Goal: Information Seeking & Learning: Learn about a topic

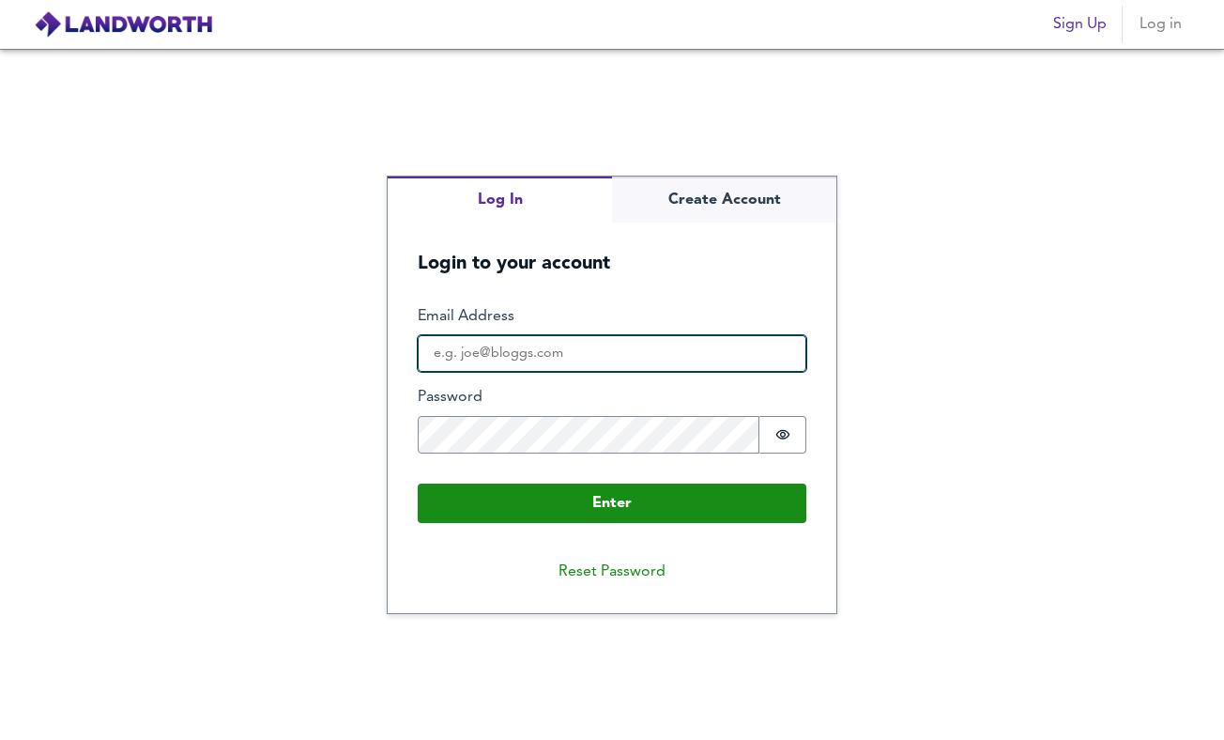
click at [669, 354] on input "Email Address" at bounding box center [612, 354] width 389 height 38
type input "[EMAIL_ADDRESS][DOMAIN_NAME]"
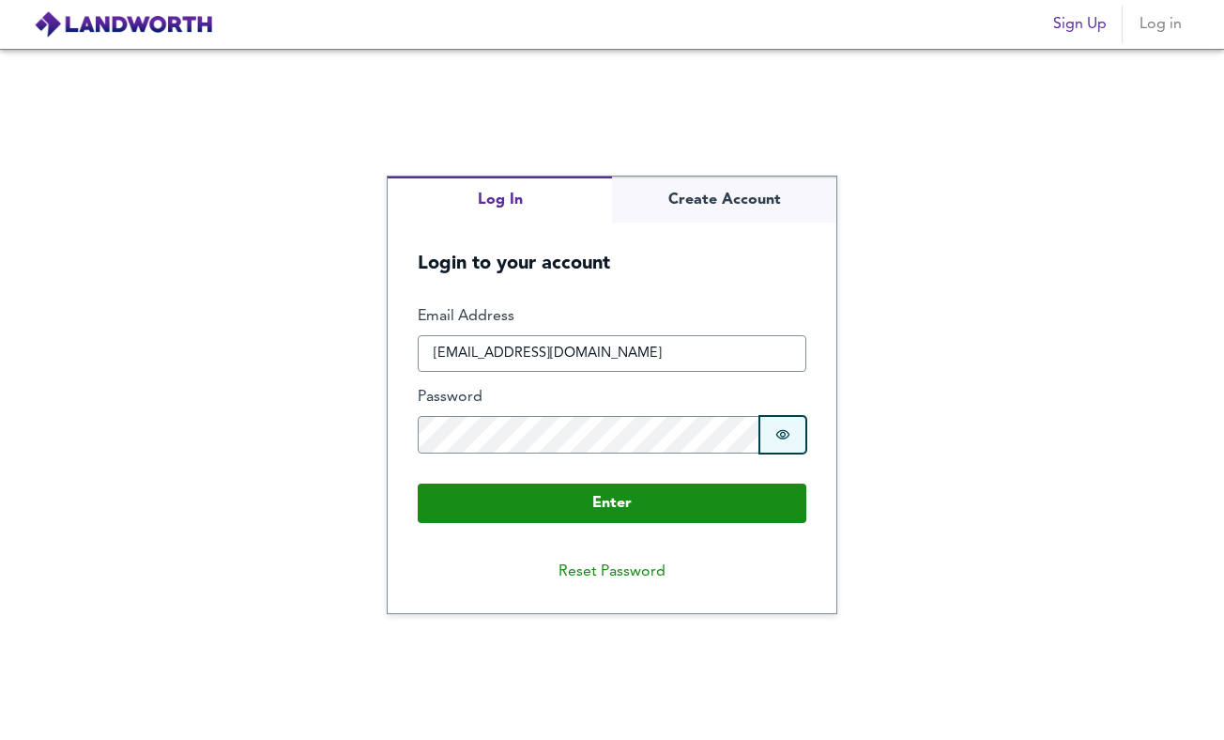
click at [791, 442] on button "Password is hidden" at bounding box center [783, 435] width 47 height 38
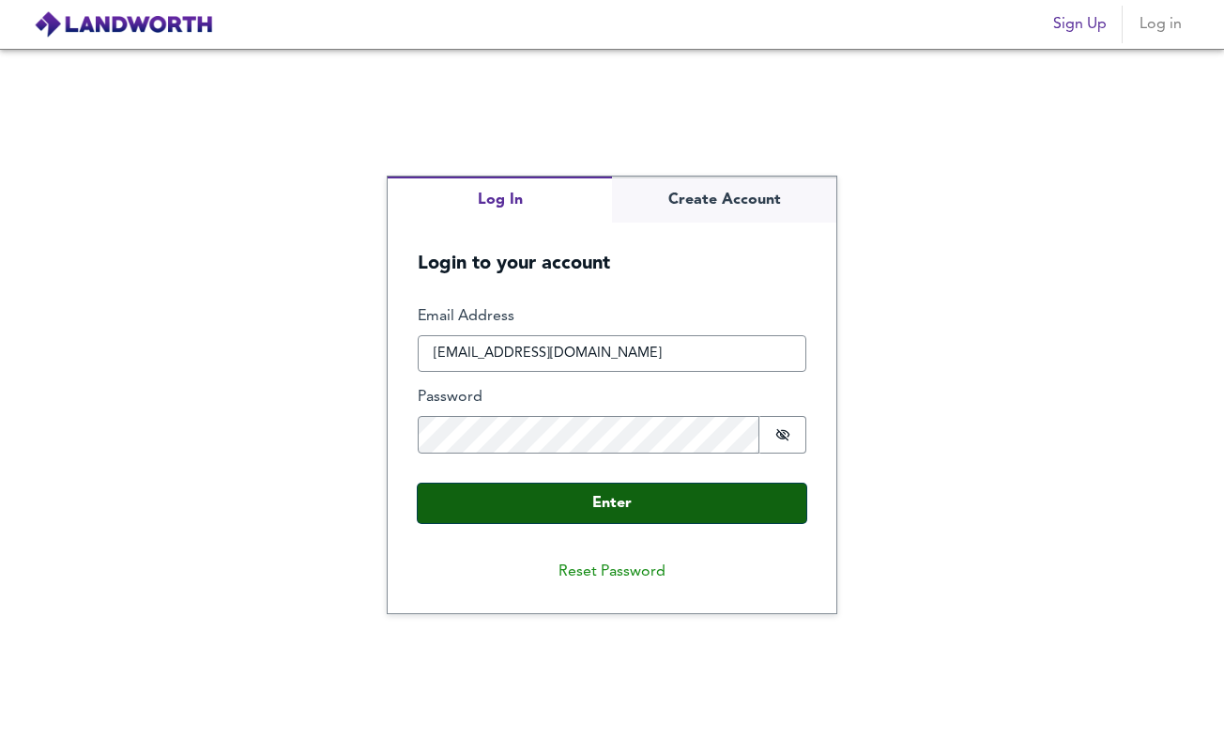
click at [590, 516] on button "Enter" at bounding box center [612, 503] width 389 height 39
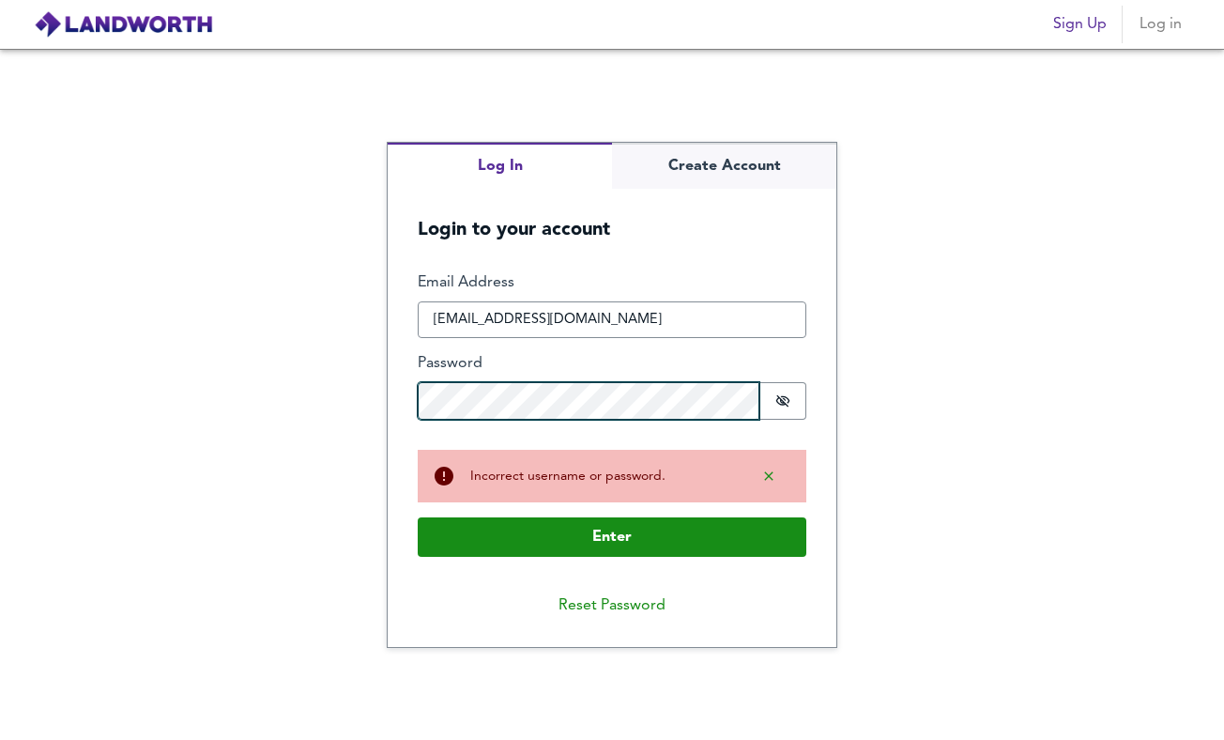
click at [418, 517] on button "Enter" at bounding box center [612, 536] width 389 height 39
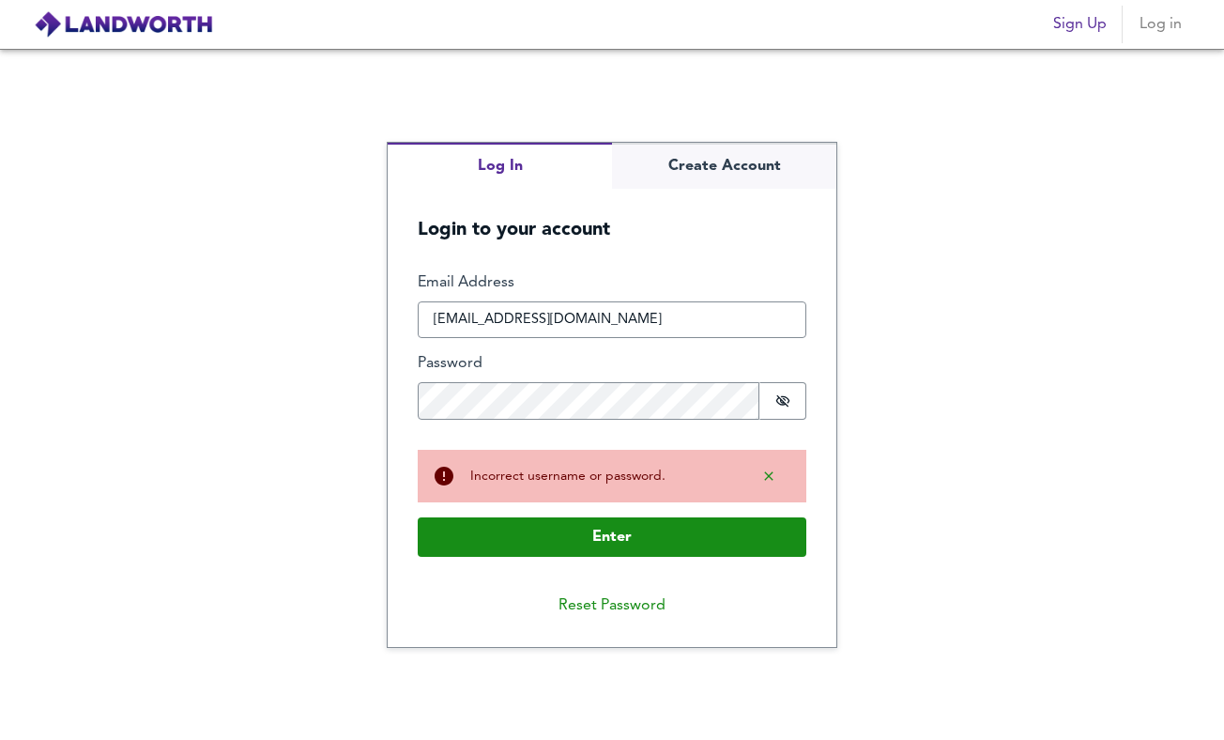
click at [617, 434] on fieldset "Enter Email Address [EMAIL_ADDRESS][DOMAIN_NAME] Password Password is shown Buf…" at bounding box center [612, 353] width 389 height 162
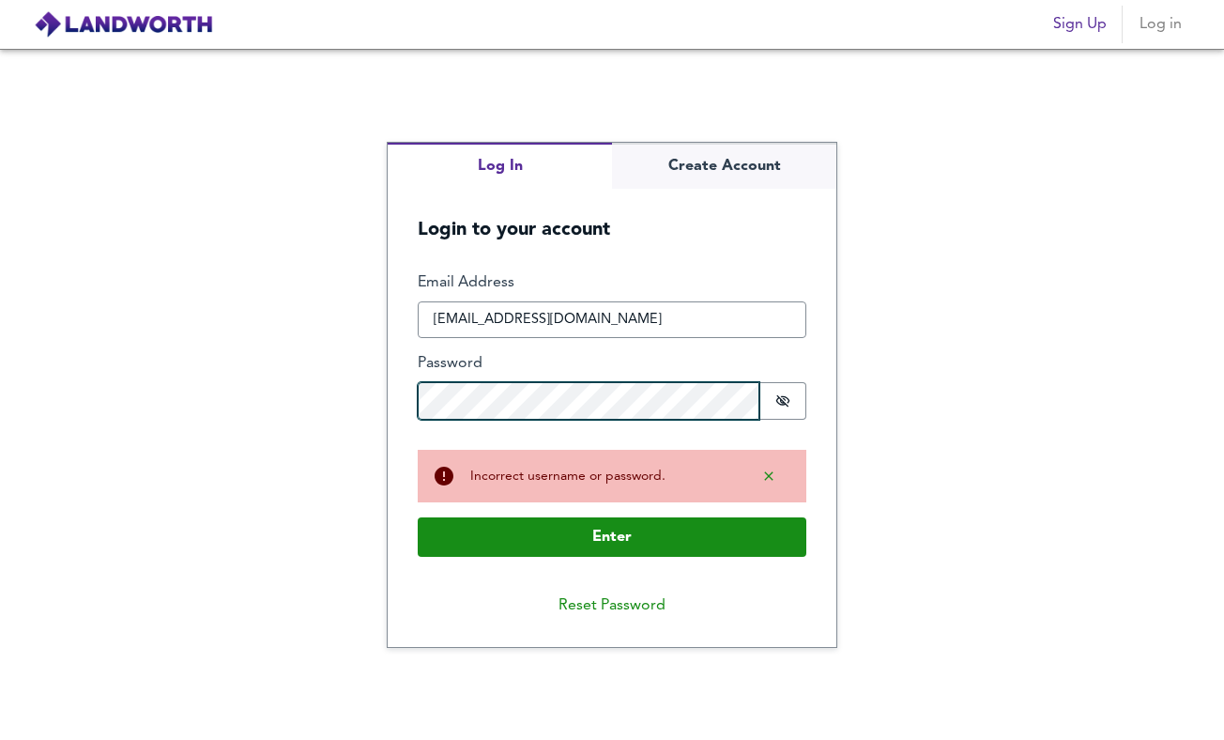
click at [418, 517] on button "Enter" at bounding box center [612, 536] width 389 height 39
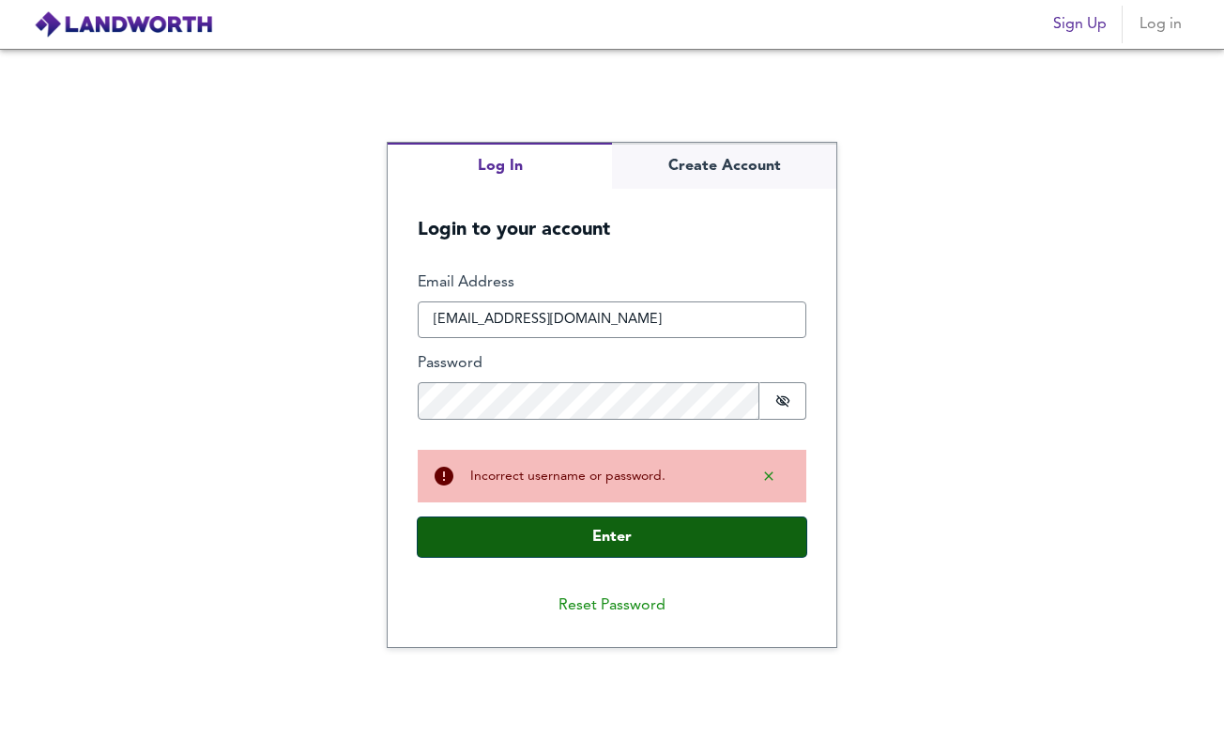
click at [584, 537] on button "Enter" at bounding box center [612, 536] width 389 height 39
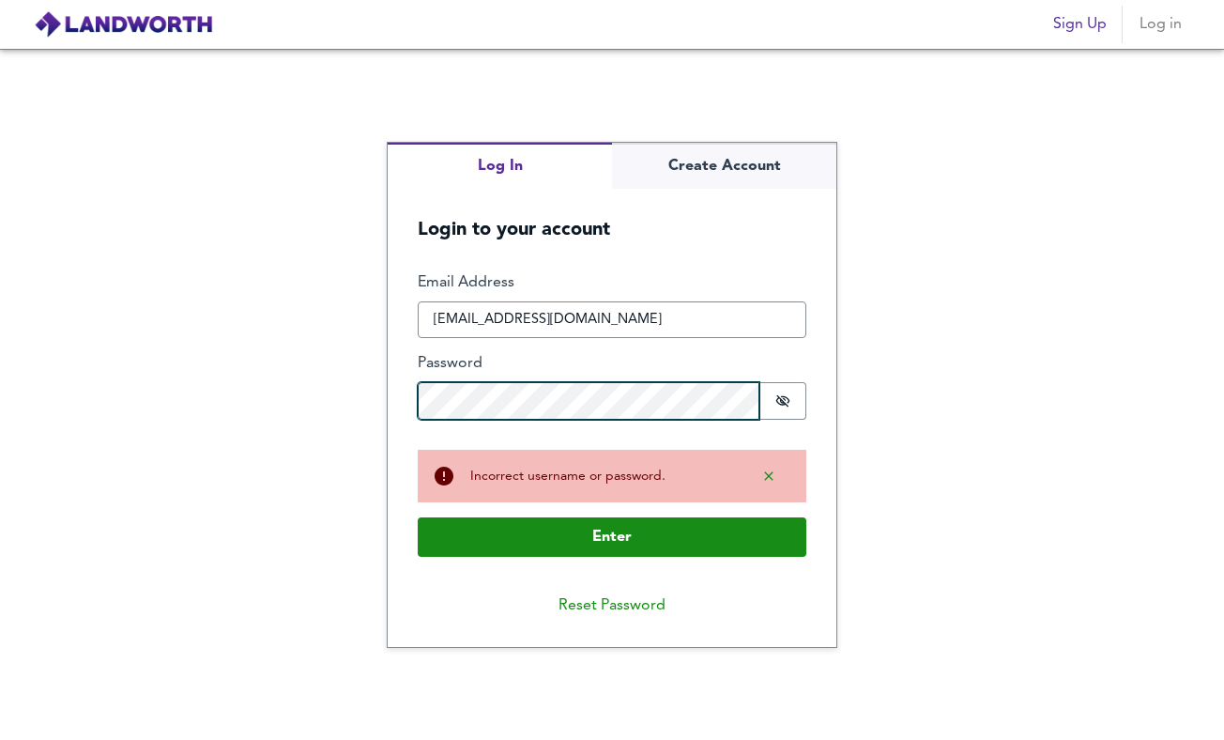
click at [418, 517] on button "Enter" at bounding box center [612, 536] width 389 height 39
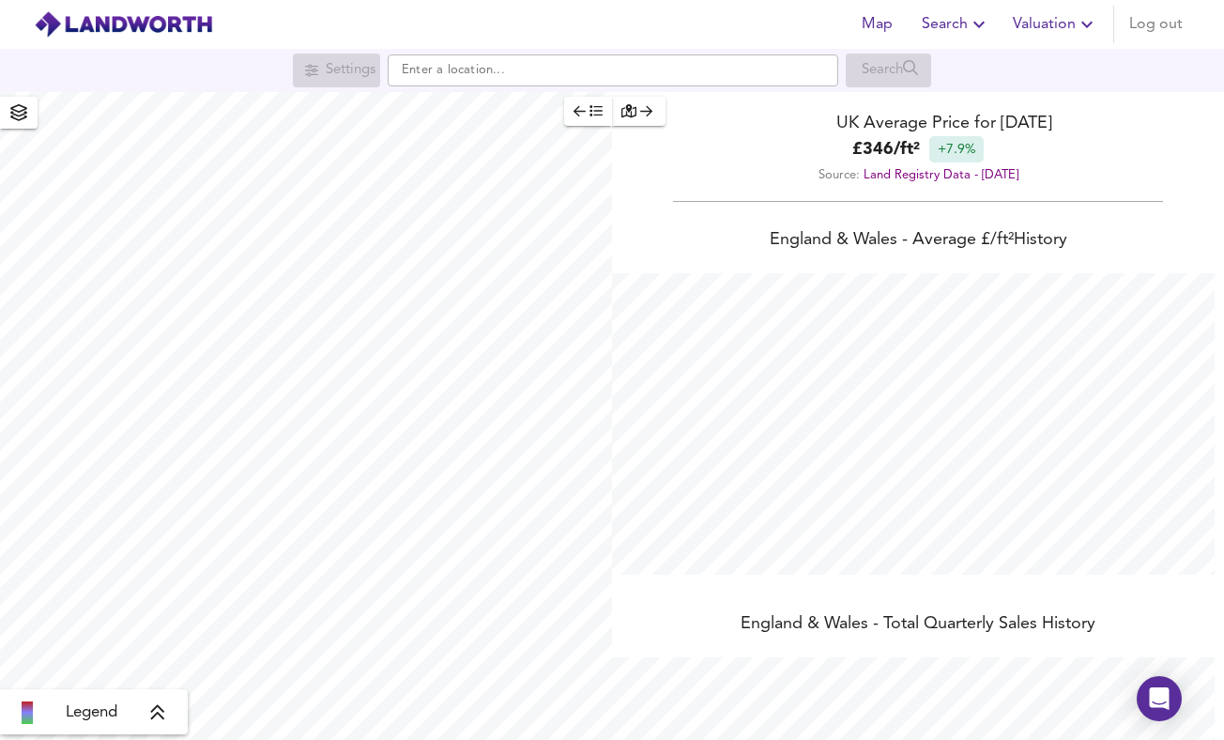
scroll to position [740, 1224]
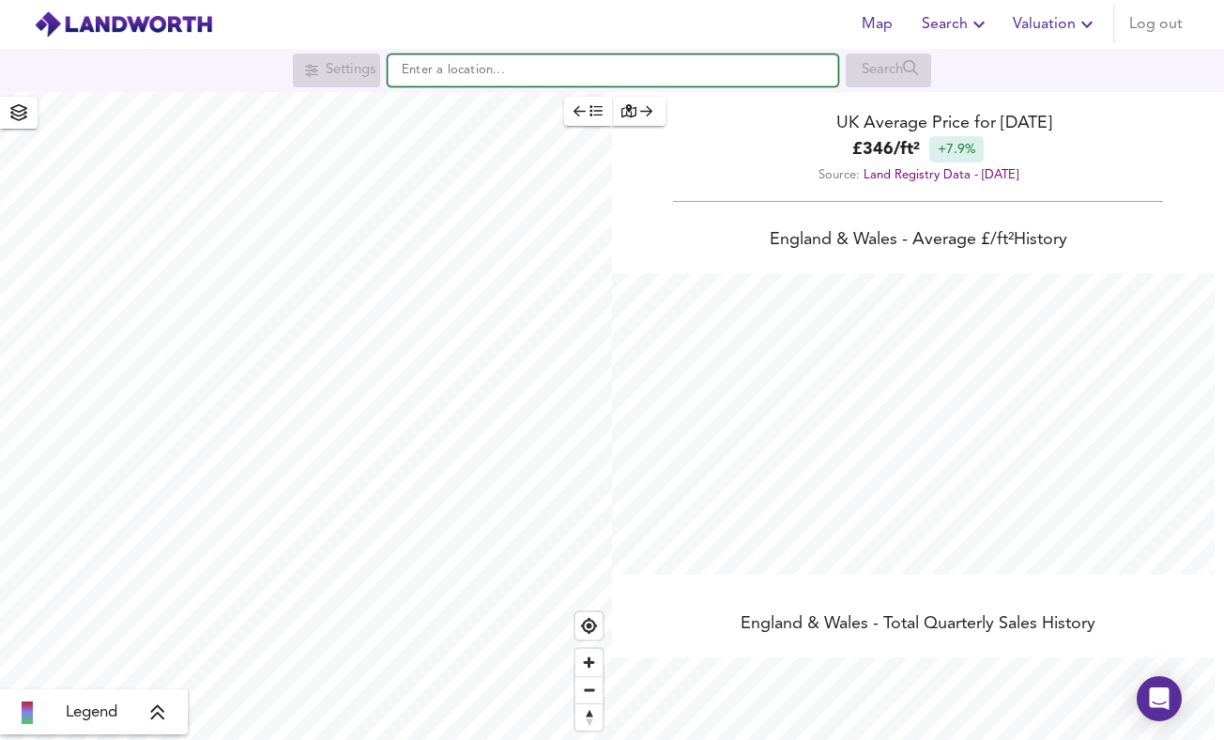
click at [503, 70] on input "text" at bounding box center [613, 70] width 451 height 32
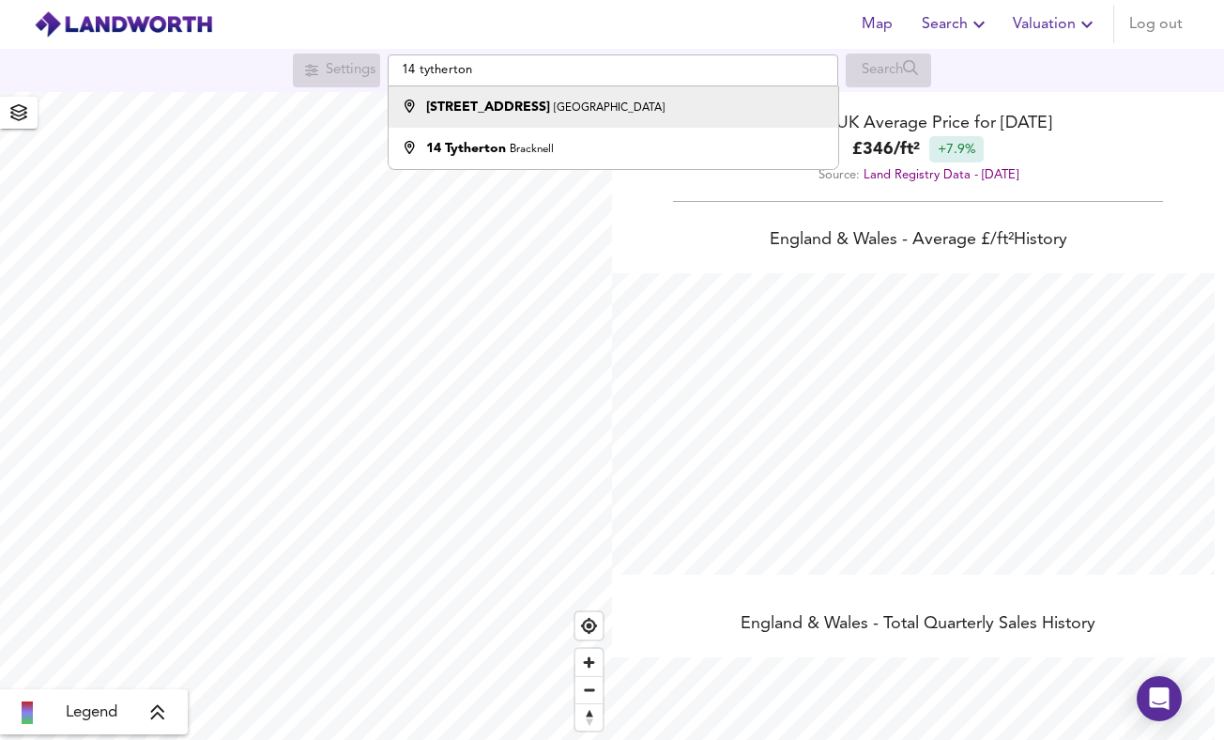
click at [485, 106] on strong "[STREET_ADDRESS]" at bounding box center [488, 106] width 124 height 13
type input "[STREET_ADDRESS]"
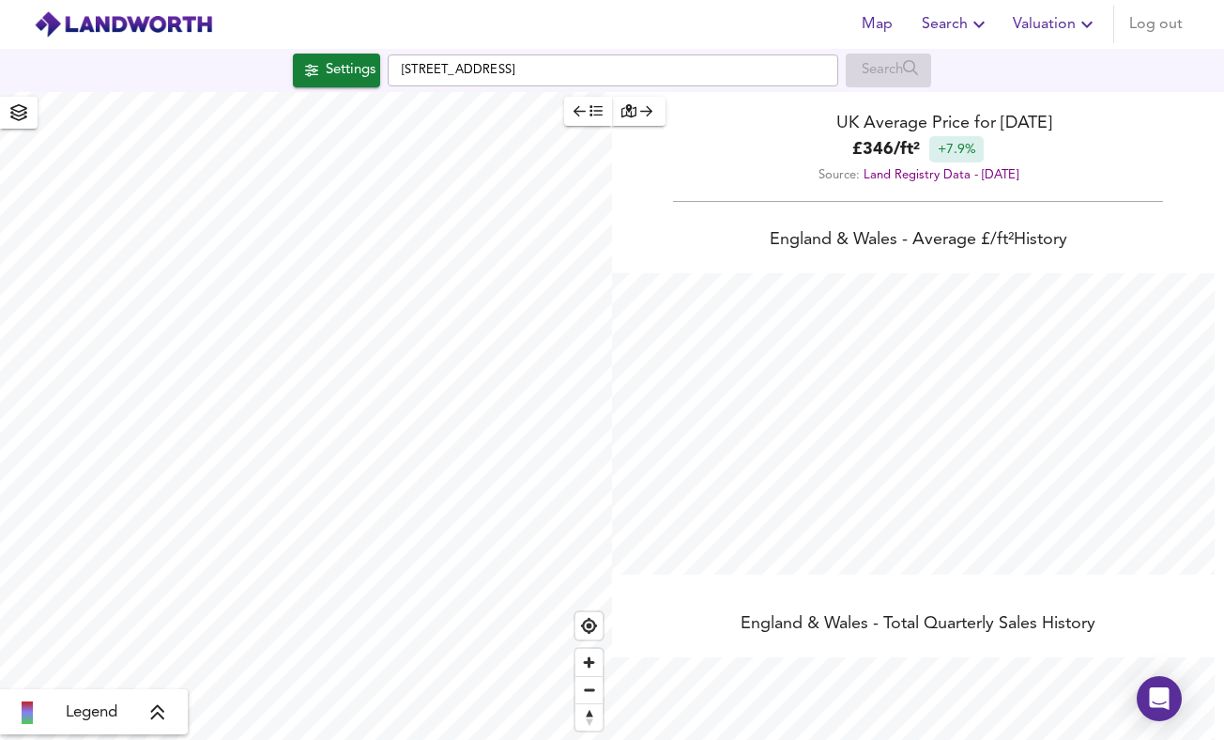
checkbox input "false"
checkbox input "true"
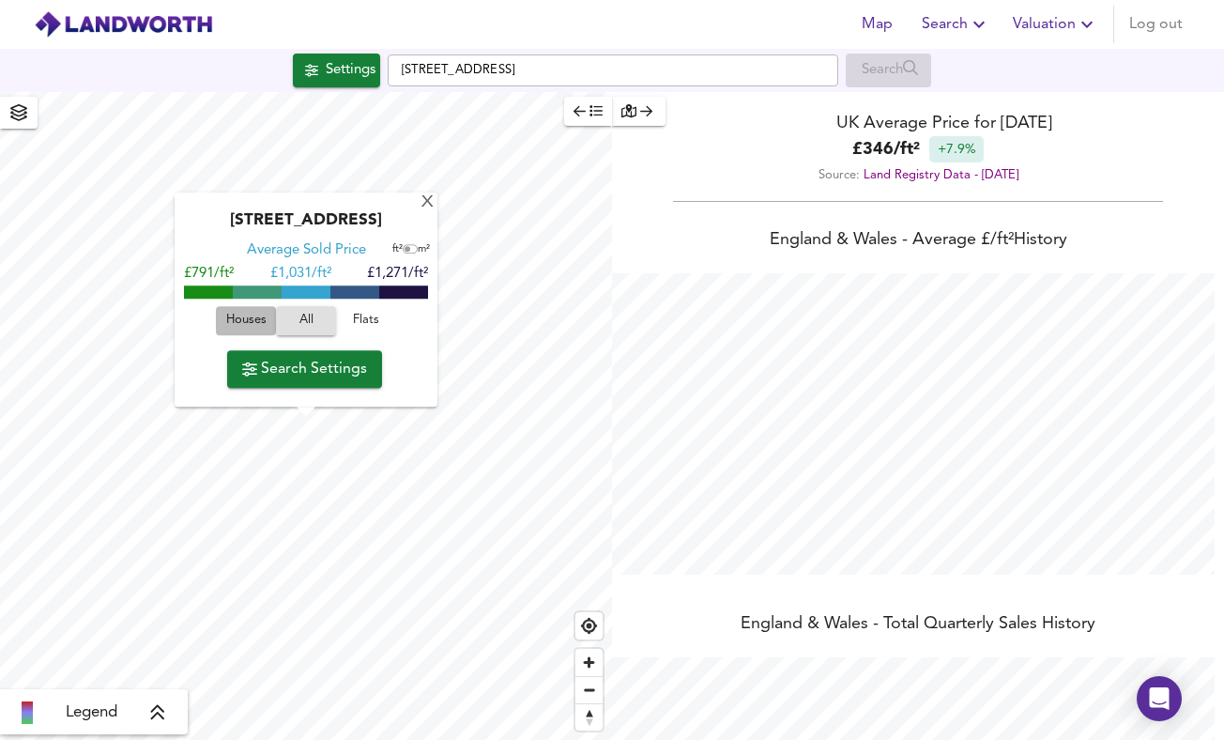
click at [245, 318] on span "Houses" at bounding box center [246, 322] width 51 height 22
click at [290, 365] on span "Search Settings" at bounding box center [304, 369] width 125 height 26
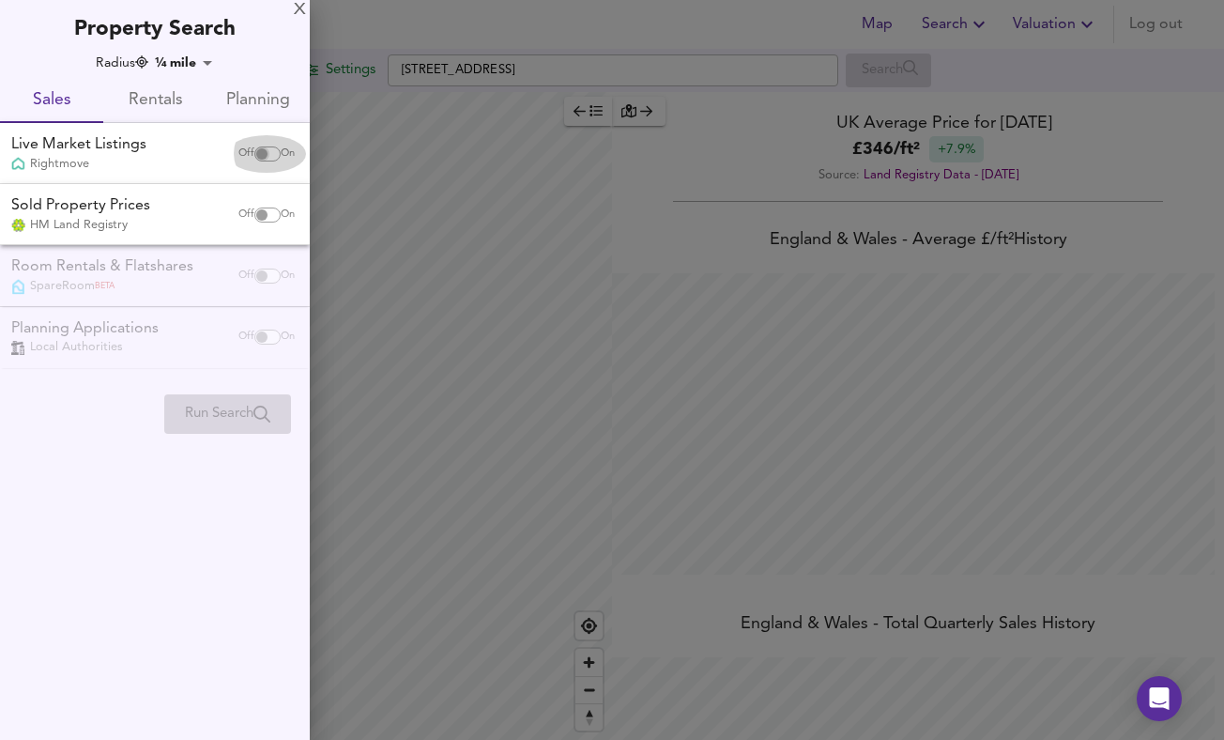
click at [260, 157] on input "checkbox" at bounding box center [261, 153] width 45 height 15
checkbox input "true"
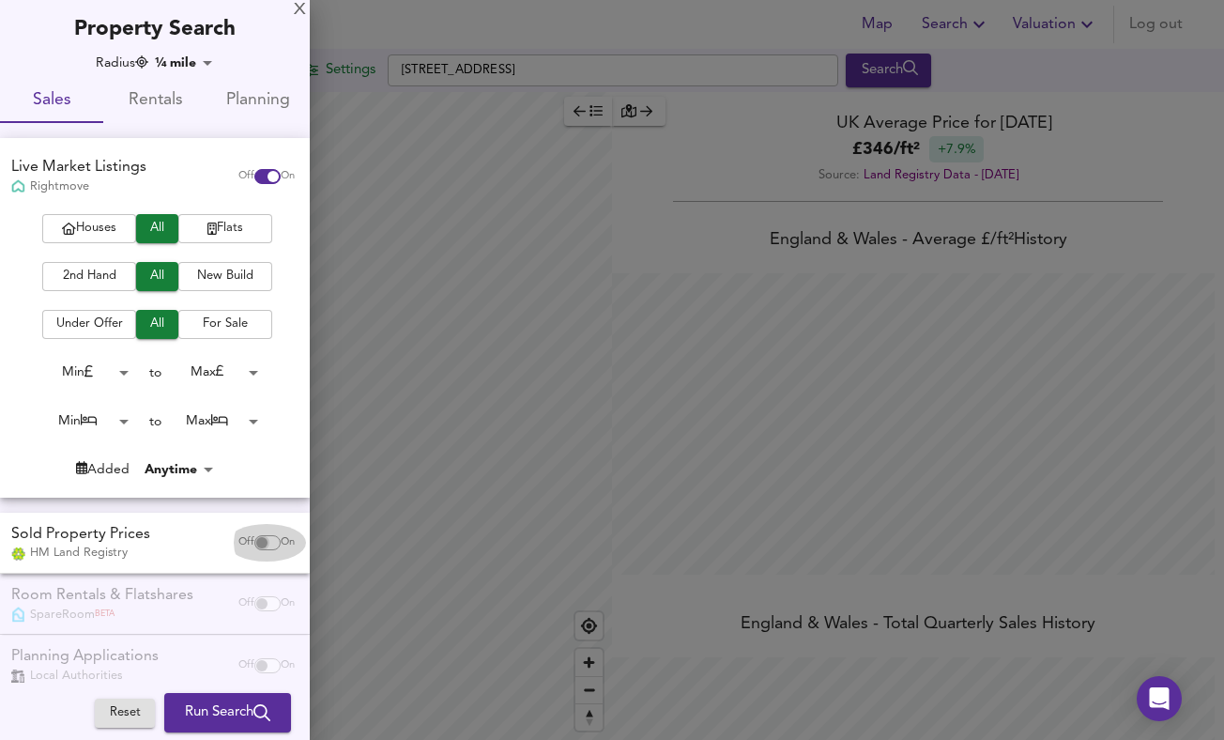
click at [243, 538] on input "checkbox" at bounding box center [261, 542] width 45 height 15
checkbox input "true"
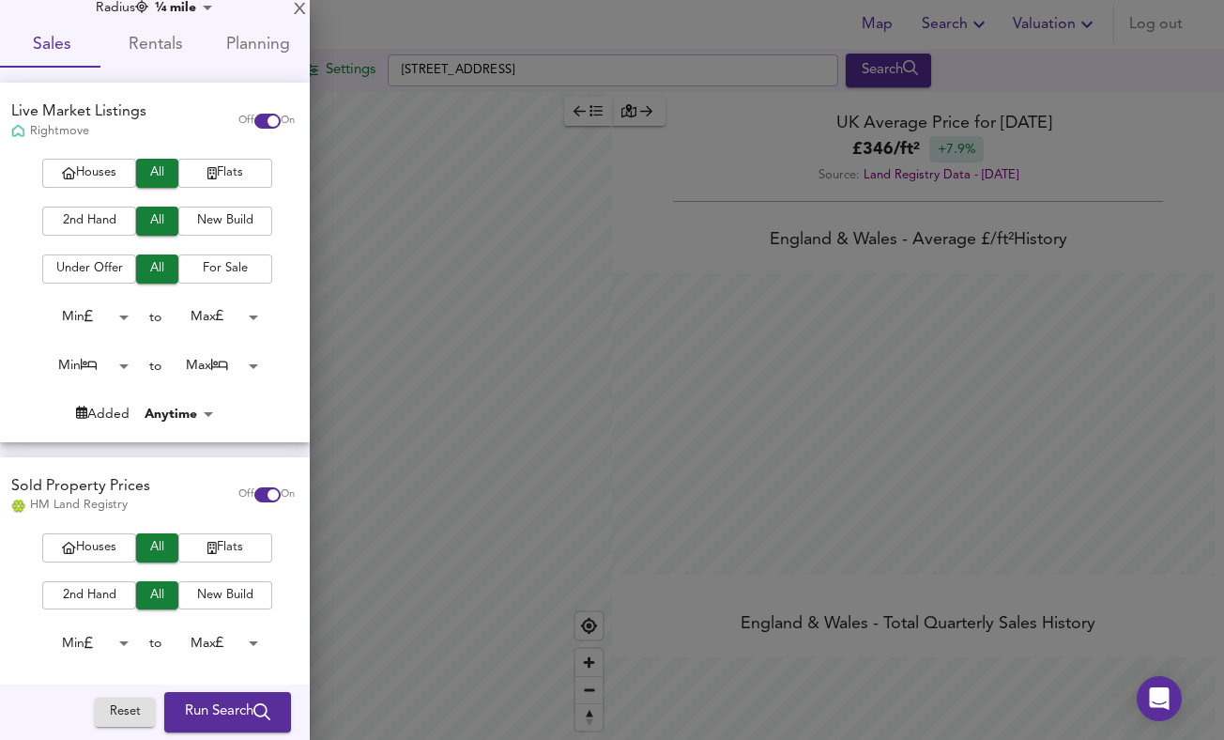
scroll to position [57, 0]
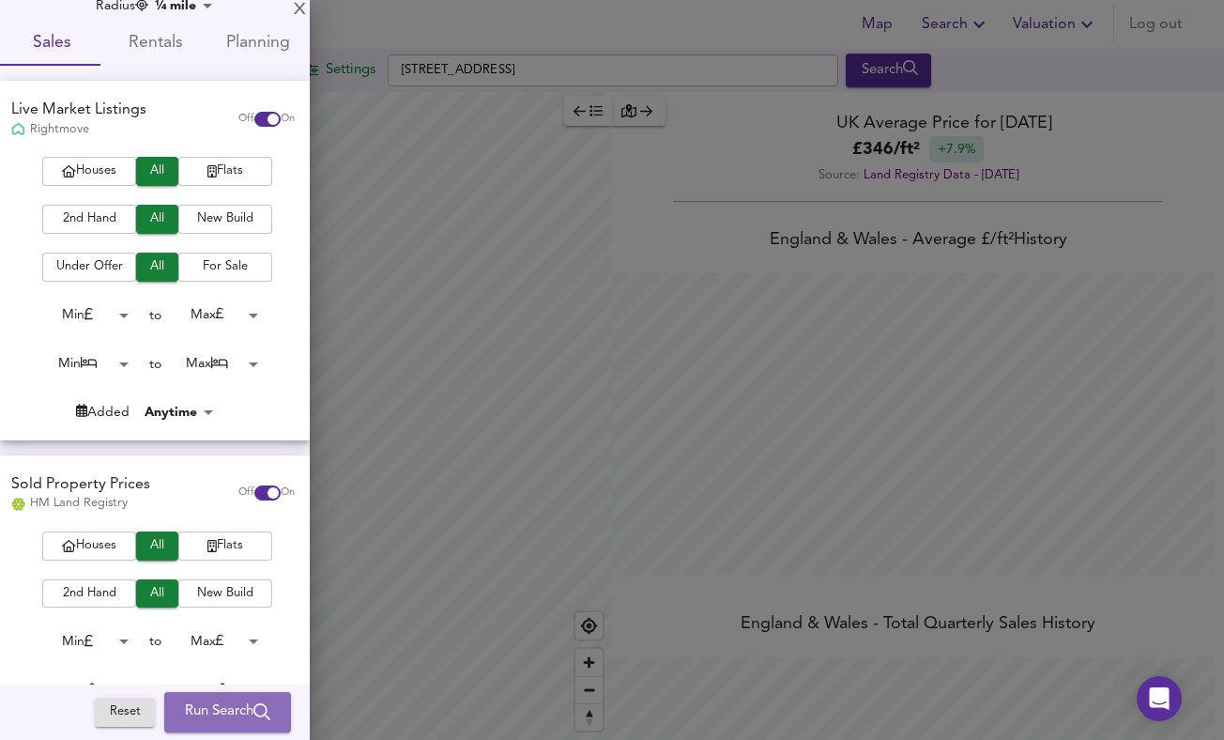
click at [216, 712] on span "Run Search" at bounding box center [227, 712] width 85 height 24
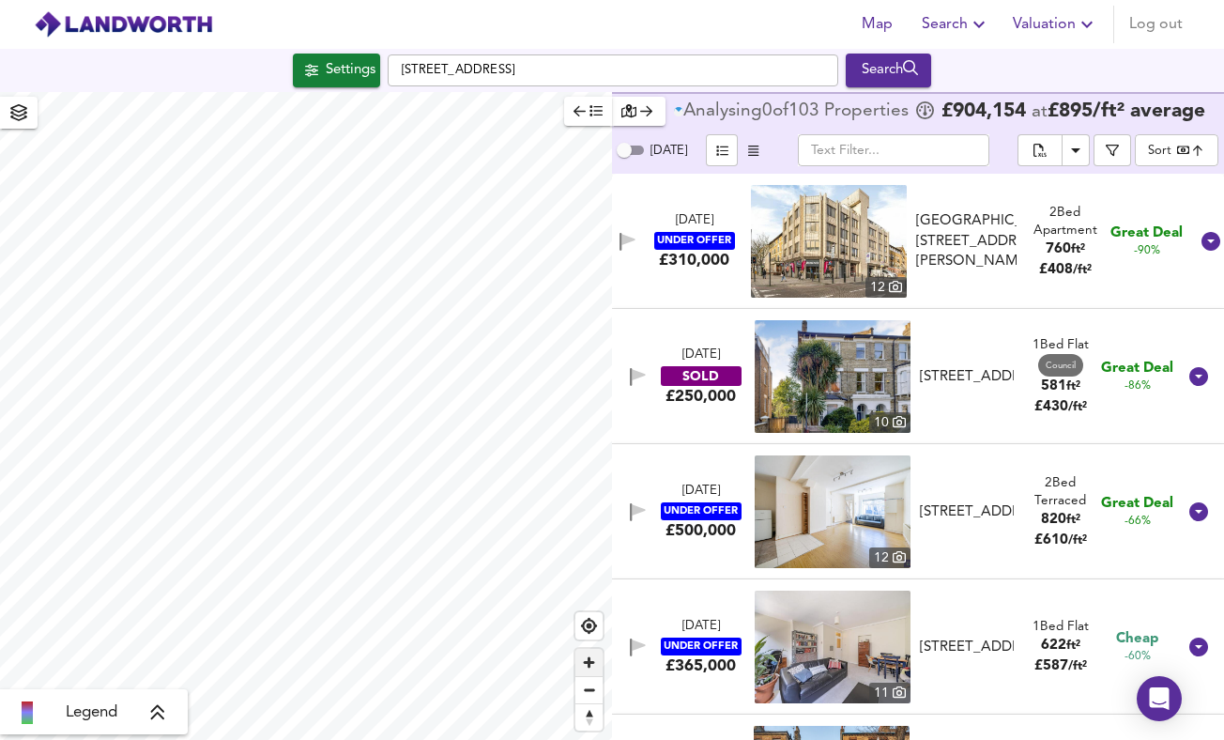
click at [596, 664] on span "Zoom in" at bounding box center [589, 662] width 27 height 27
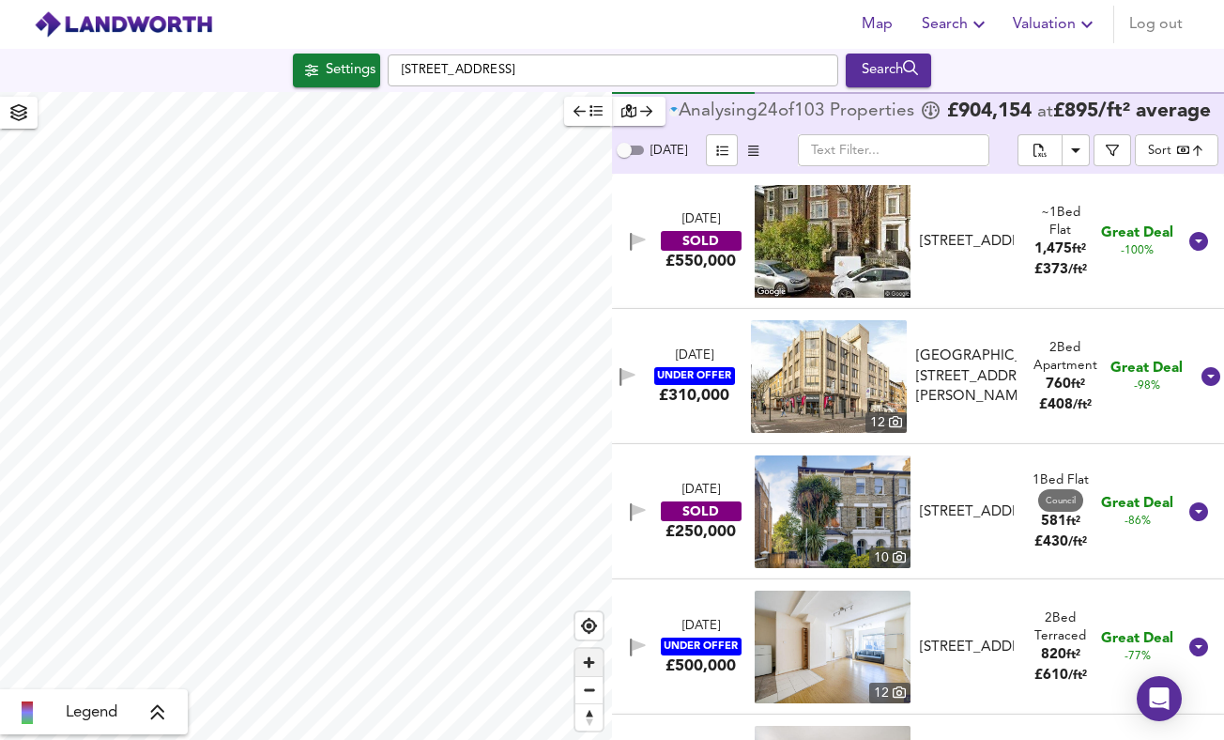
click at [596, 666] on span "Zoom in" at bounding box center [589, 662] width 27 height 27
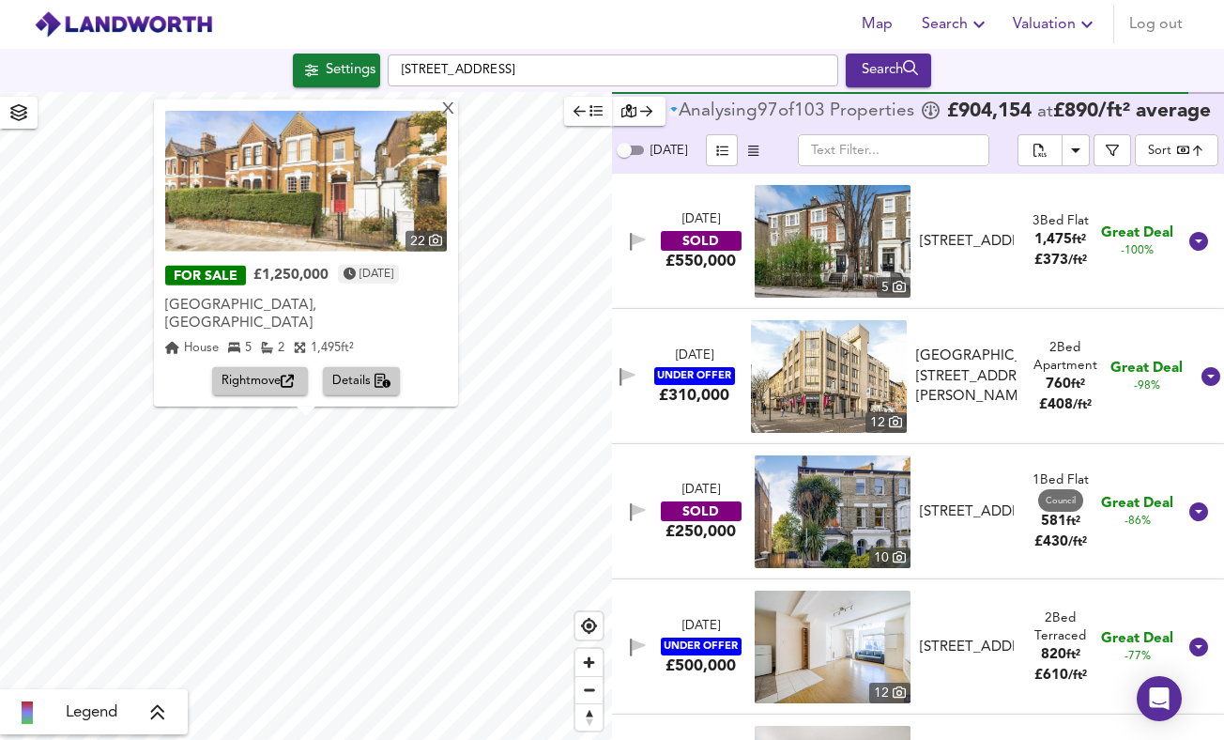
click at [238, 285] on div "FOR SALE" at bounding box center [205, 276] width 81 height 20
click at [368, 388] on span "Details" at bounding box center [361, 382] width 59 height 22
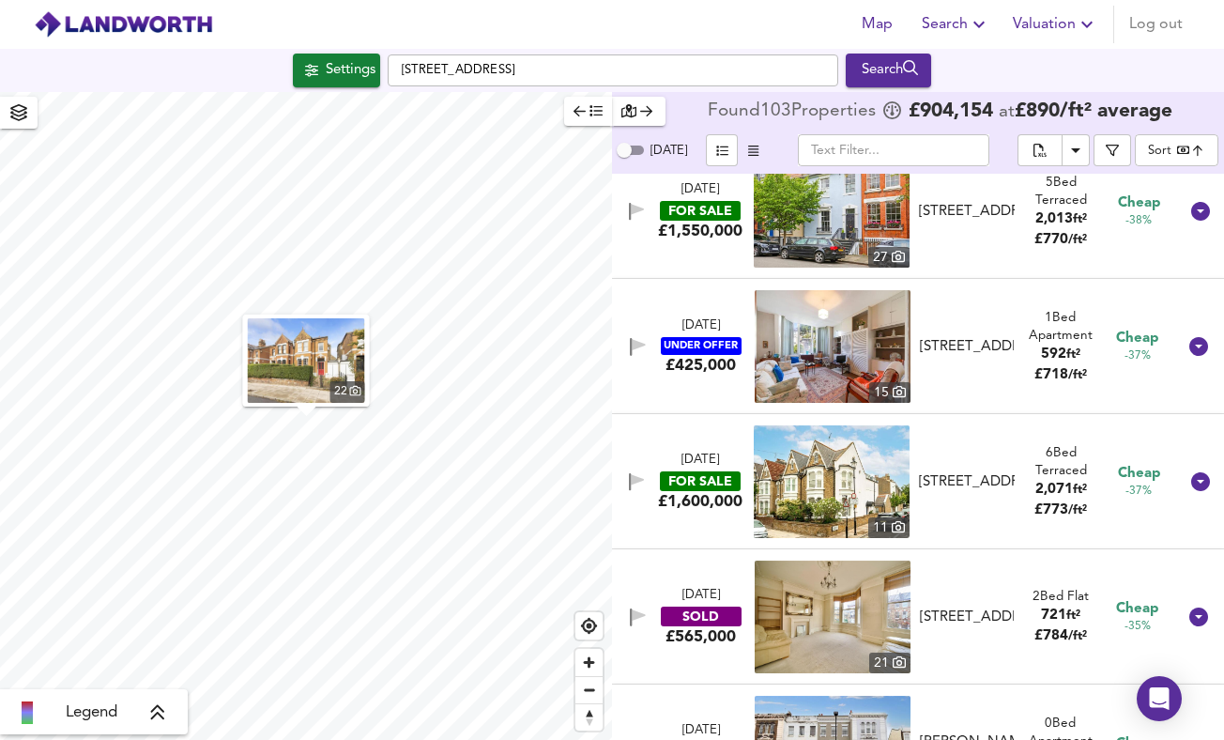
scroll to position [1735, 0]
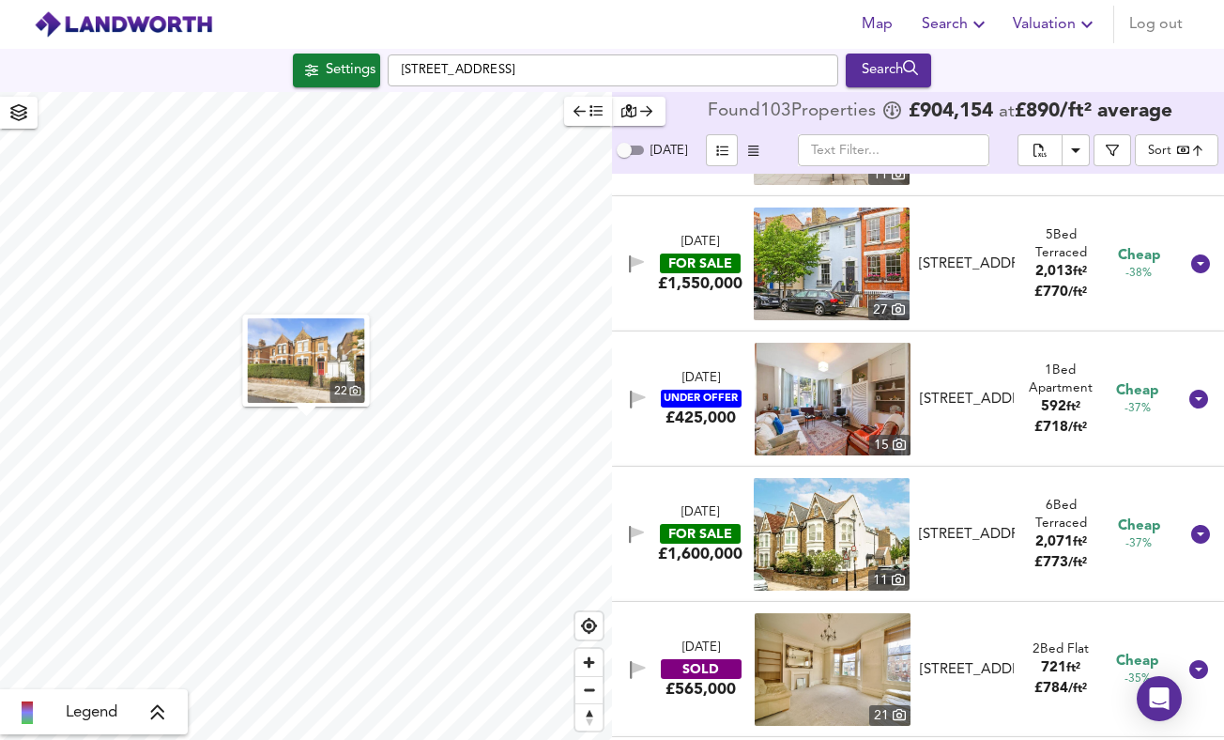
click at [1171, 148] on body "Map Search Valuation Log out Settings [STREET_ADDRESS] Search 22 Legend Found 1…" at bounding box center [612, 370] width 1224 height 740
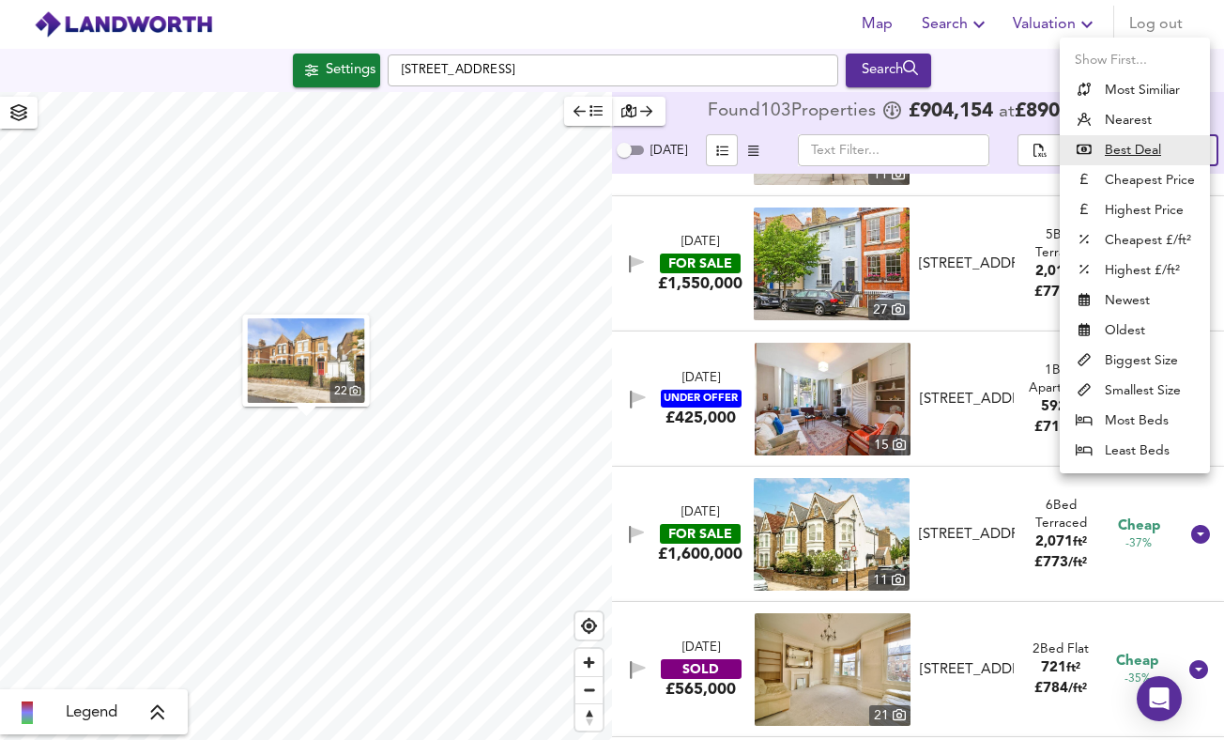
click at [1134, 266] on li "Highest £/ft²" at bounding box center [1135, 270] width 150 height 30
type input "highppsf"
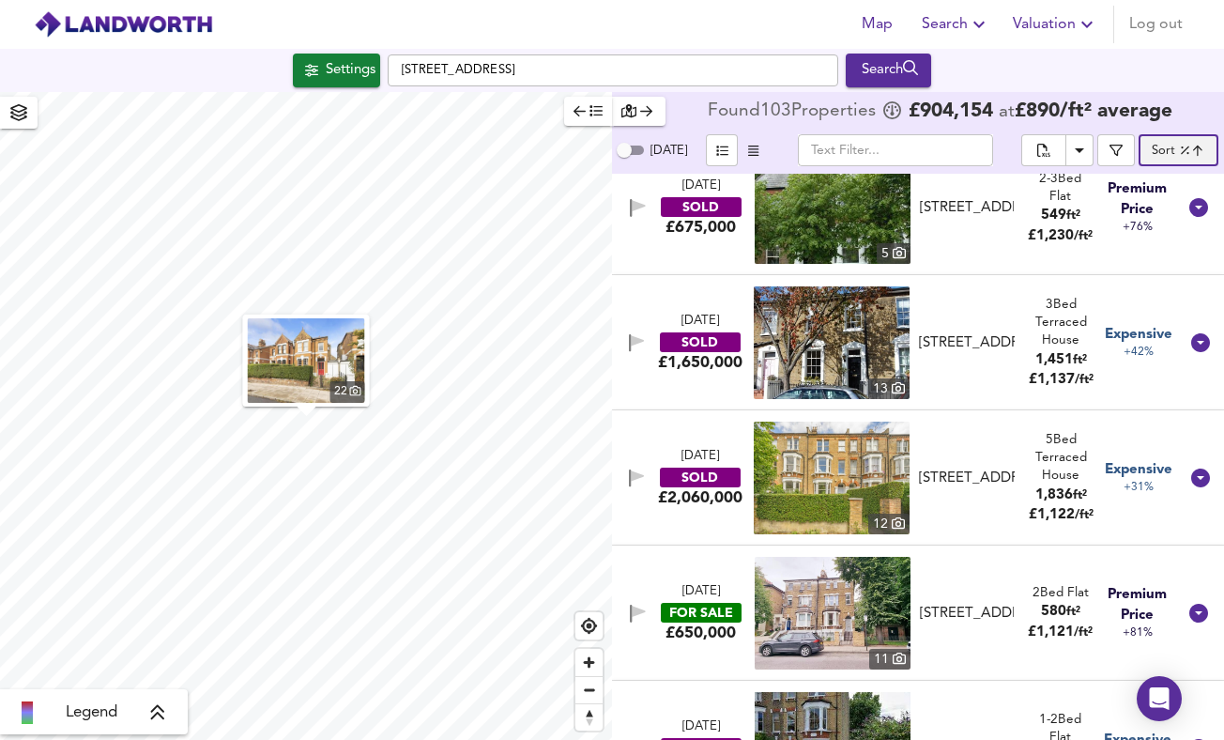
scroll to position [712, 0]
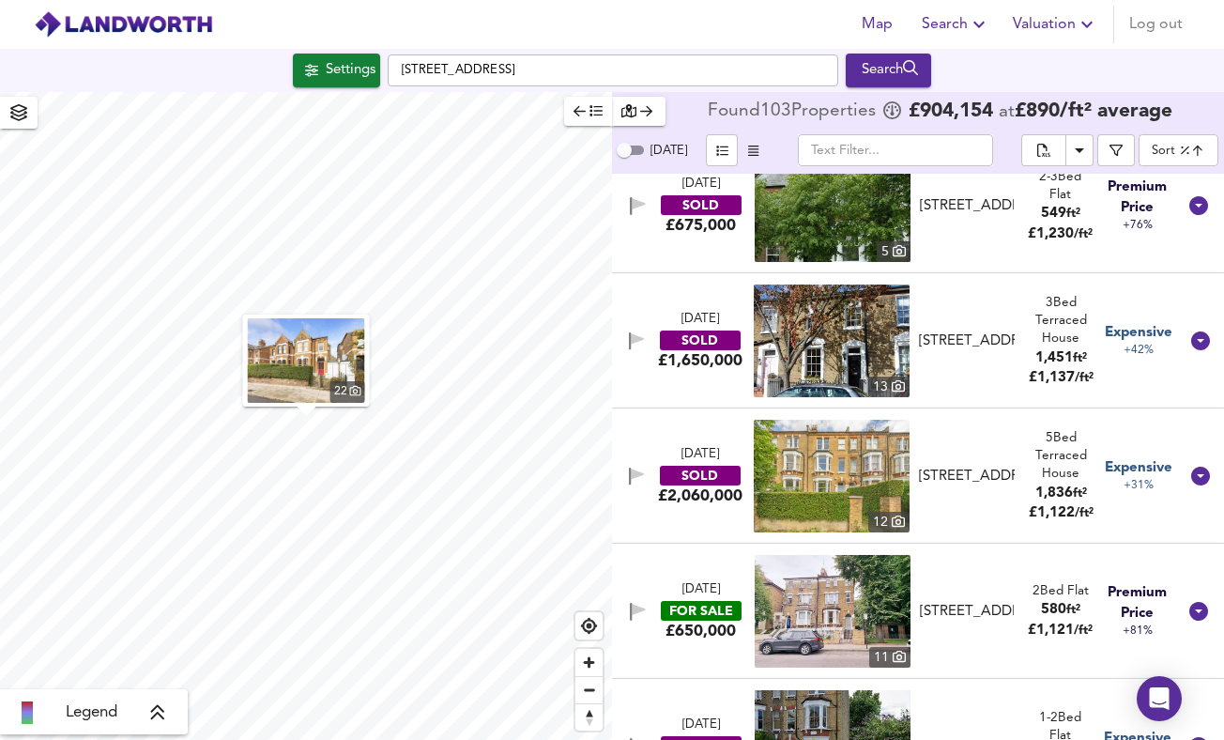
click at [863, 361] on img at bounding box center [832, 340] width 156 height 113
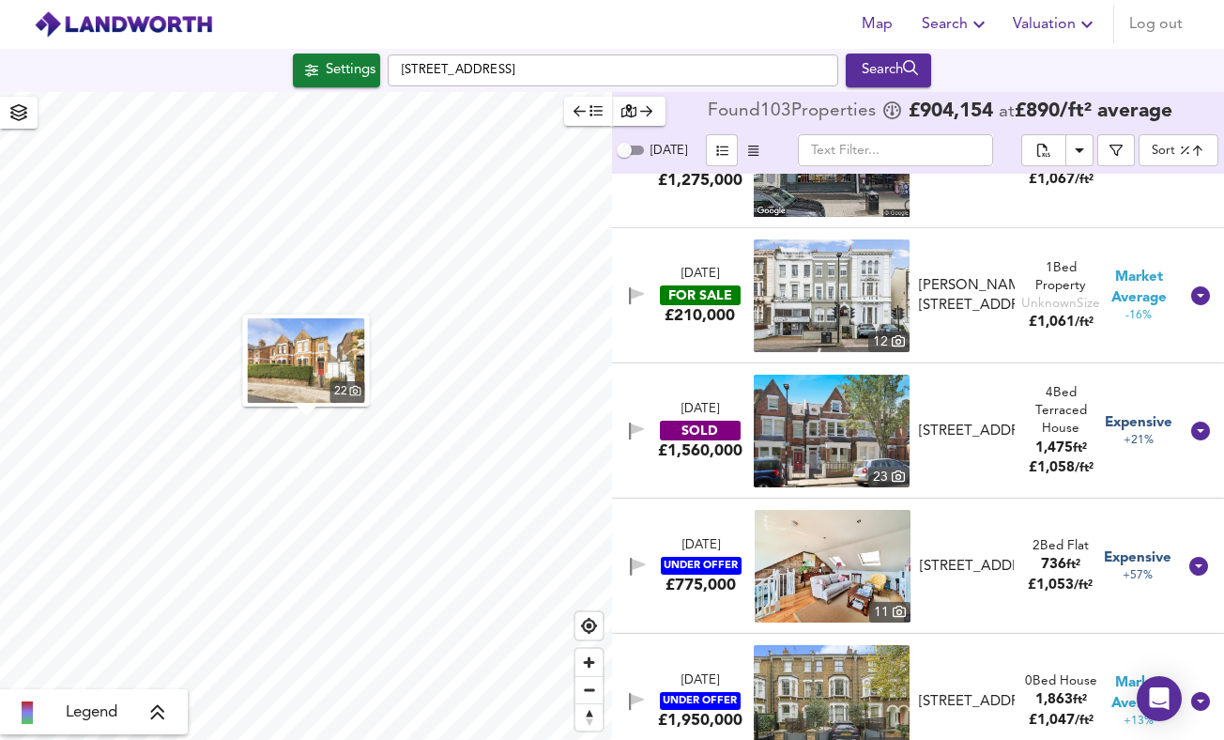
scroll to position [1435, 0]
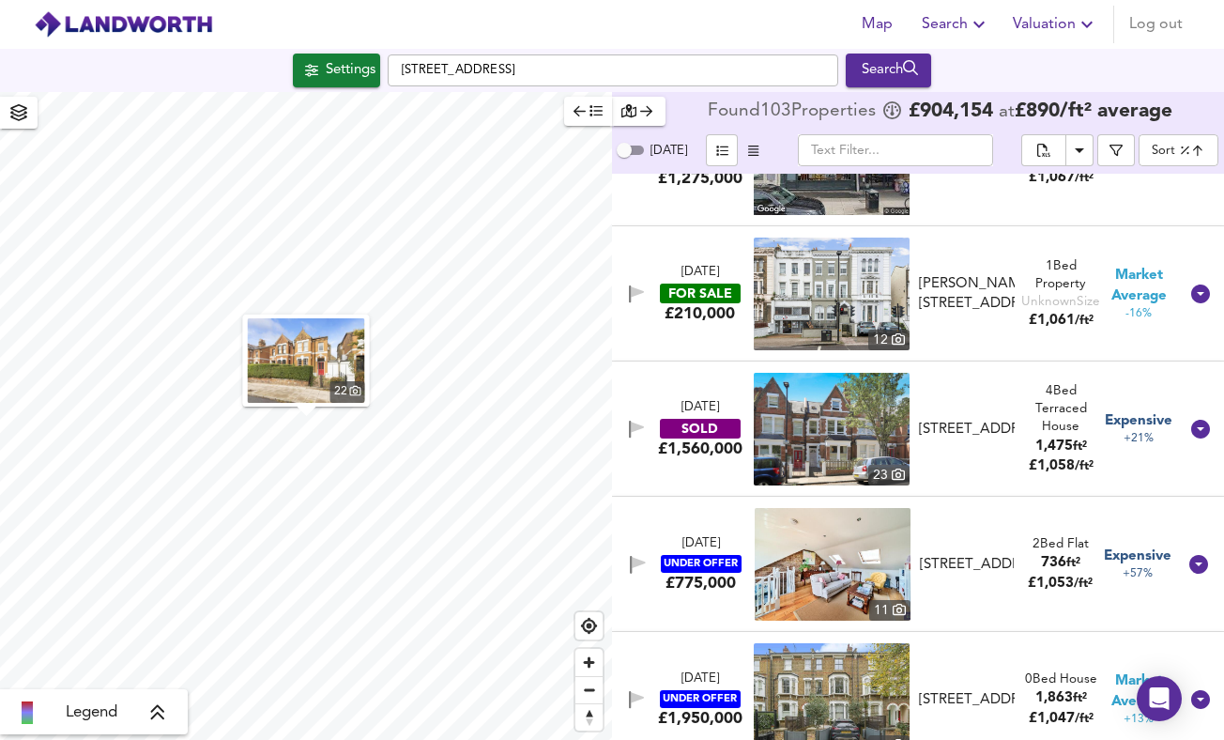
click at [867, 423] on img at bounding box center [832, 429] width 156 height 113
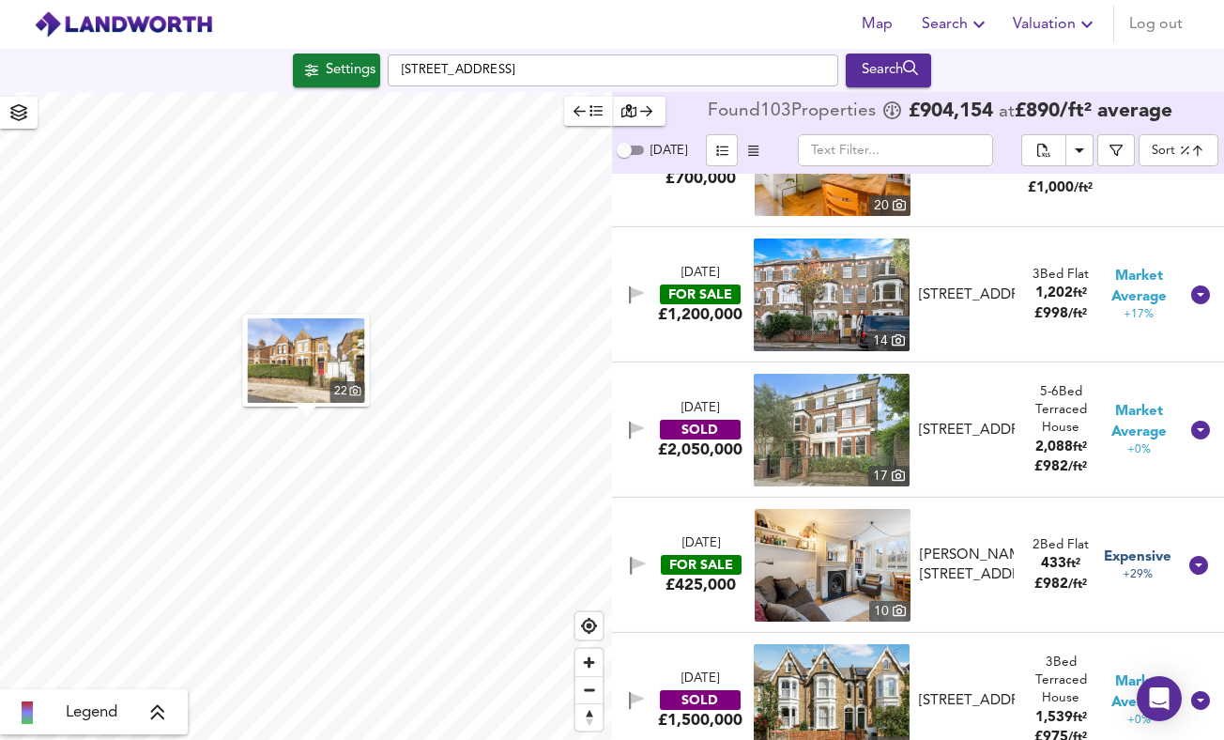
scroll to position [3058, 0]
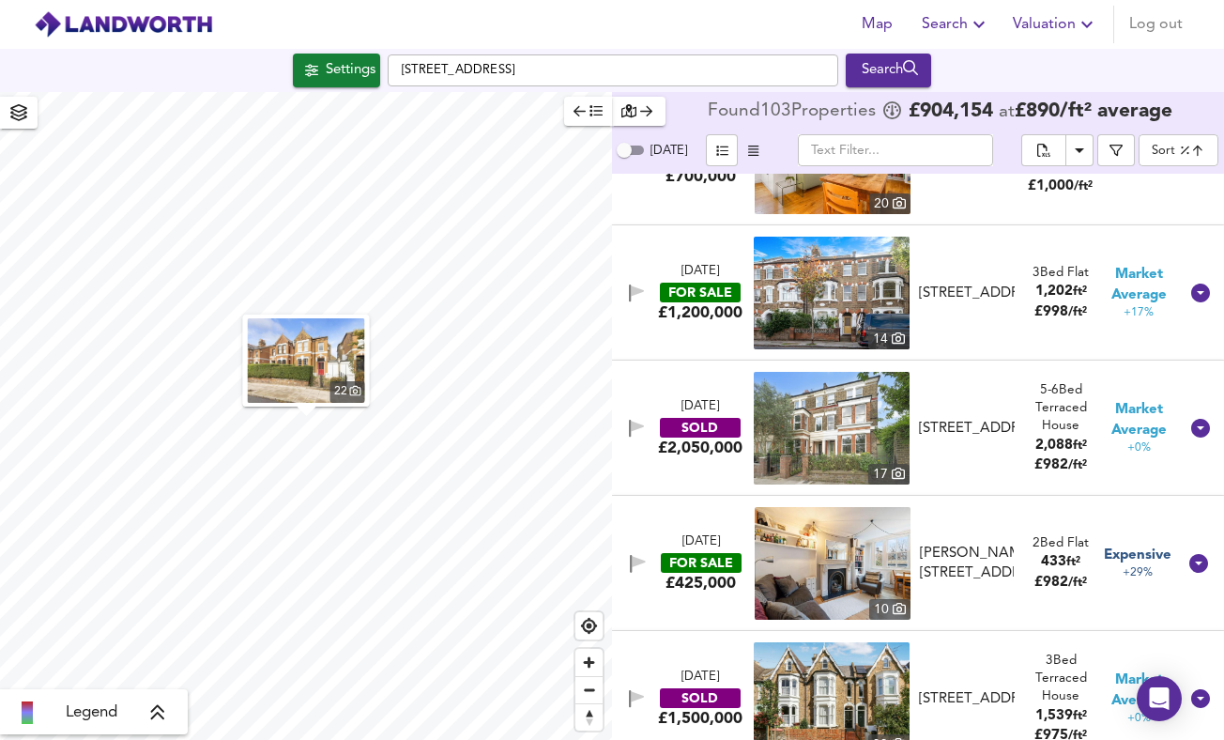
click at [829, 433] on img at bounding box center [832, 428] width 156 height 113
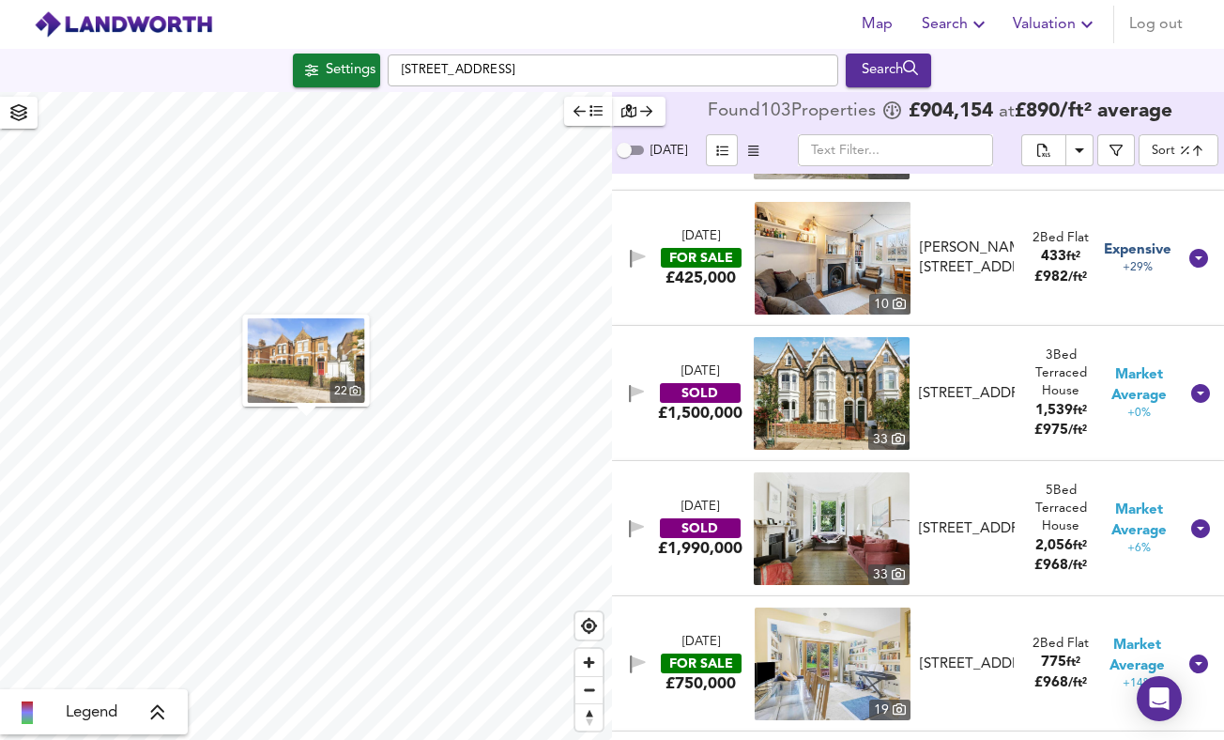
scroll to position [3368, 0]
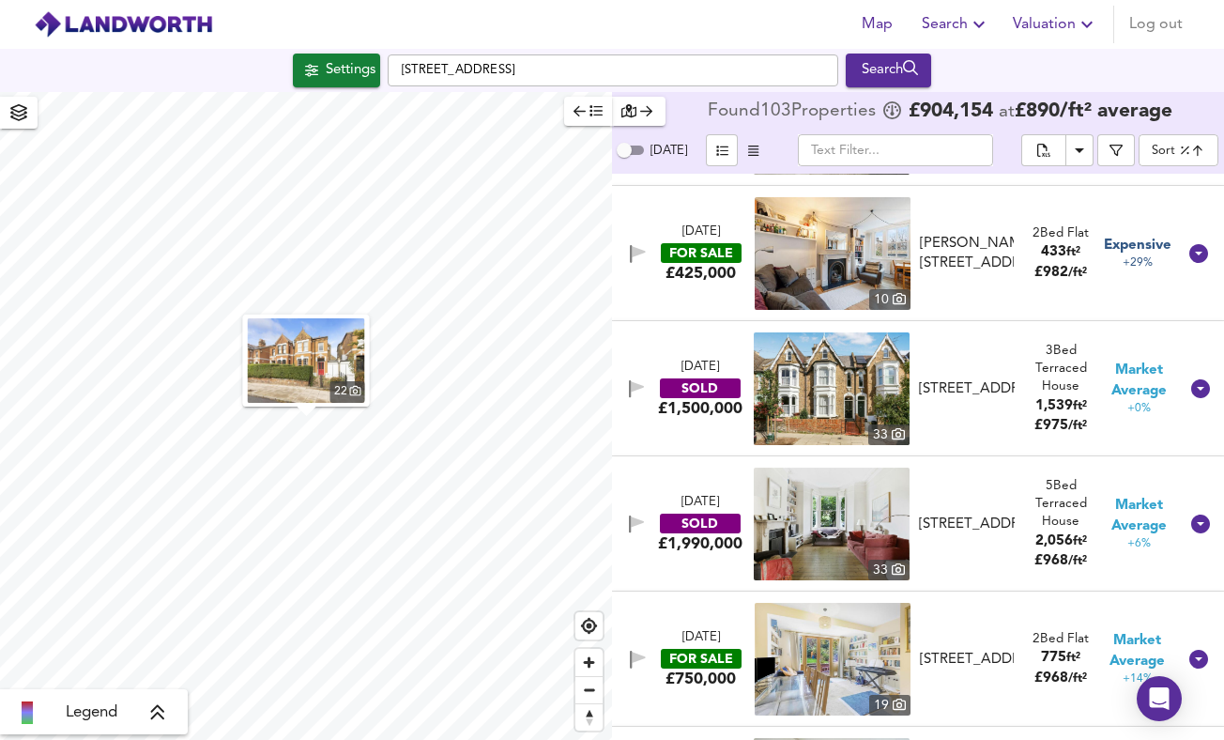
click at [851, 402] on img at bounding box center [832, 388] width 156 height 113
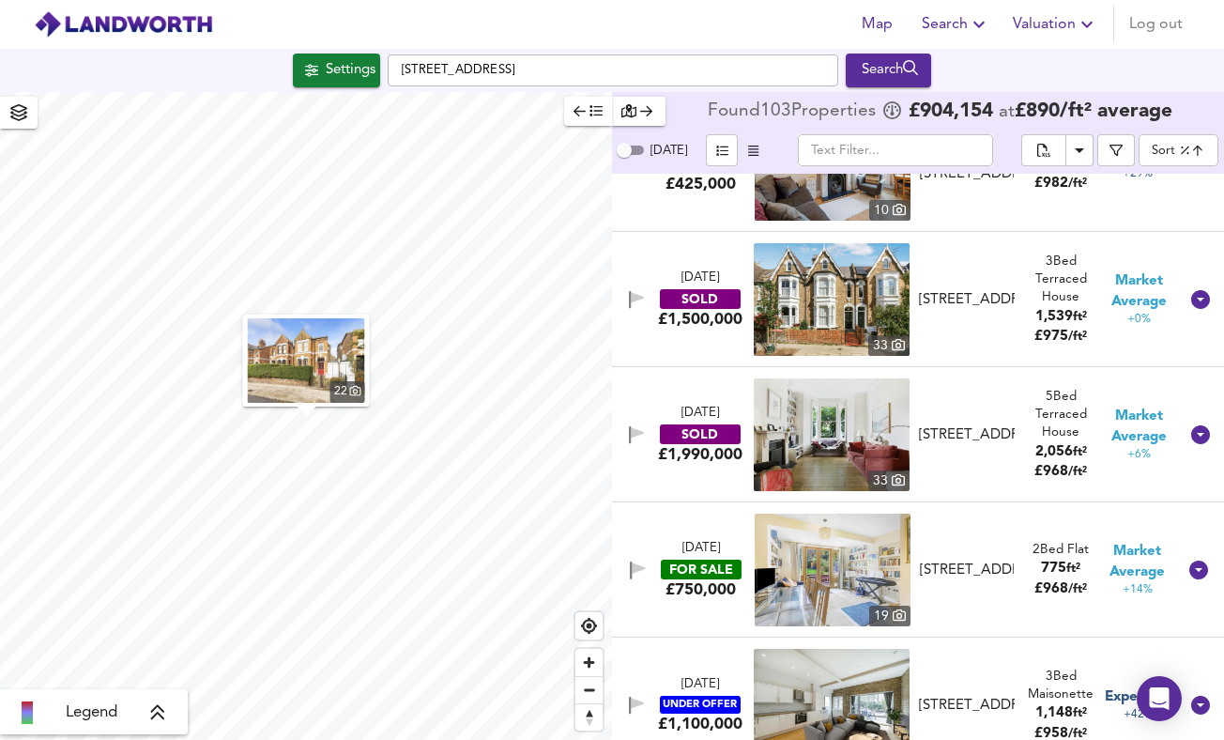
scroll to position [3458, 0]
click at [899, 427] on img at bounding box center [832, 433] width 156 height 113
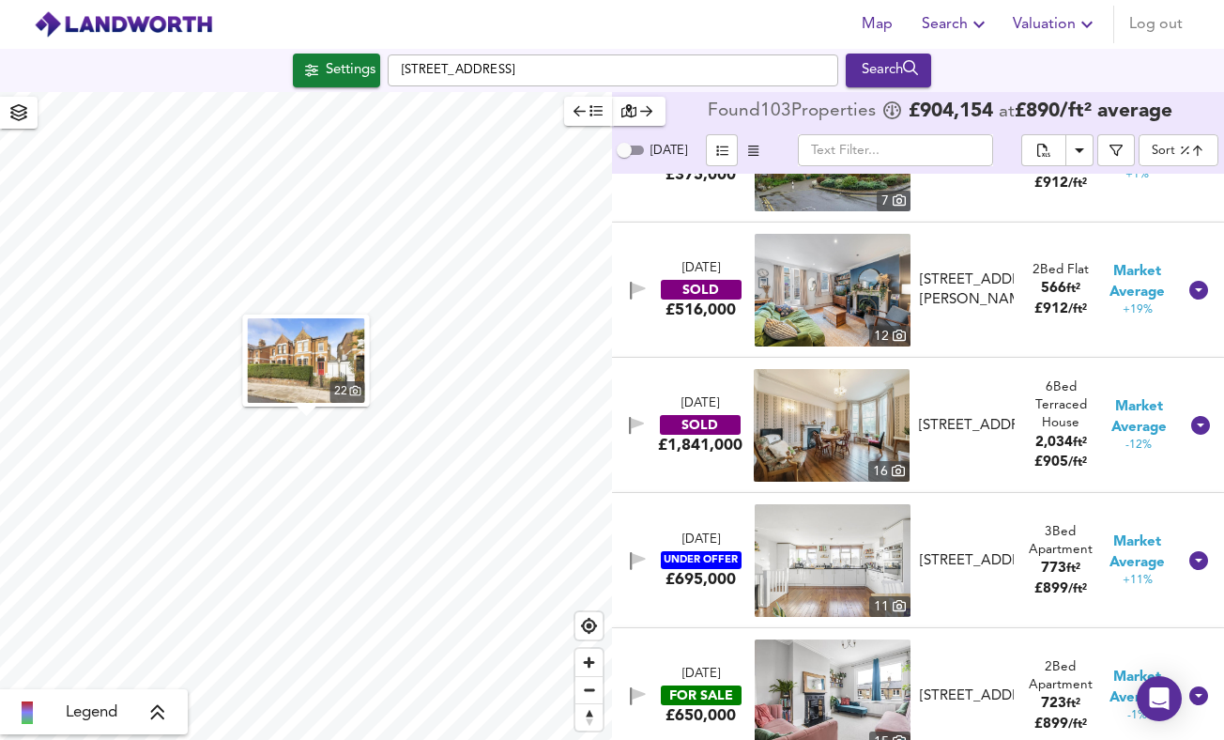
scroll to position [5092, 0]
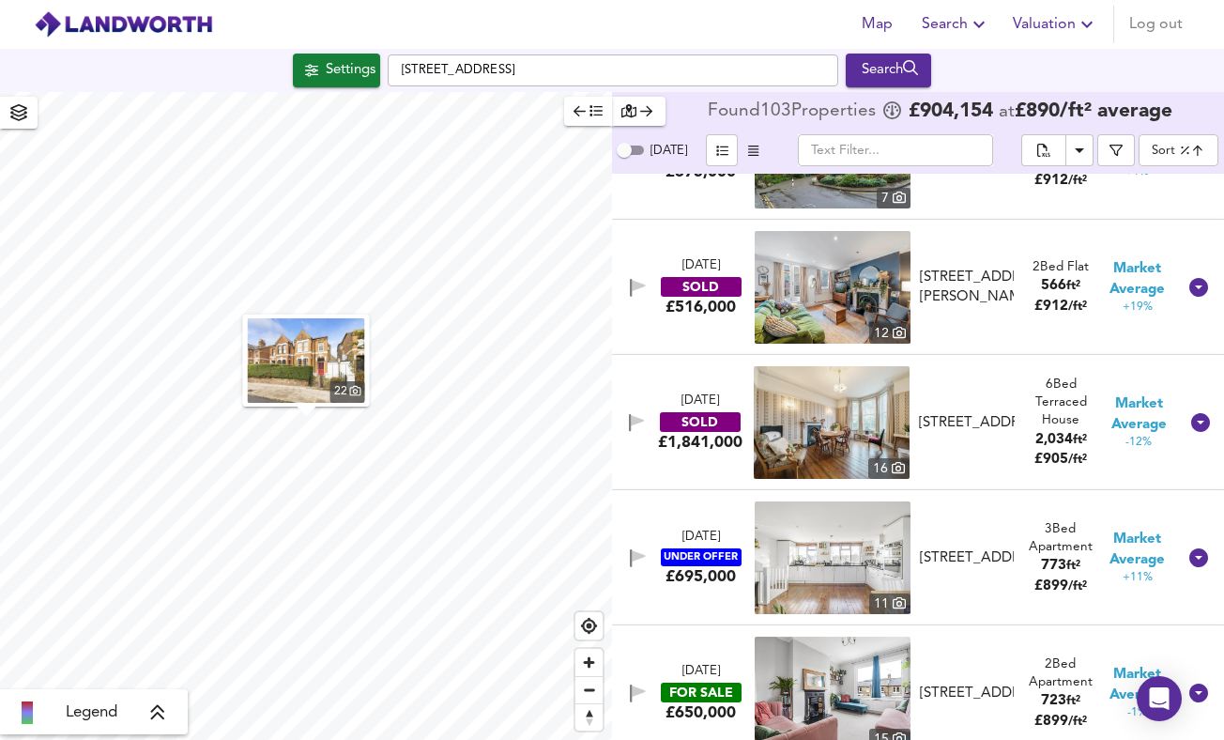
click at [830, 434] on img at bounding box center [832, 422] width 156 height 113
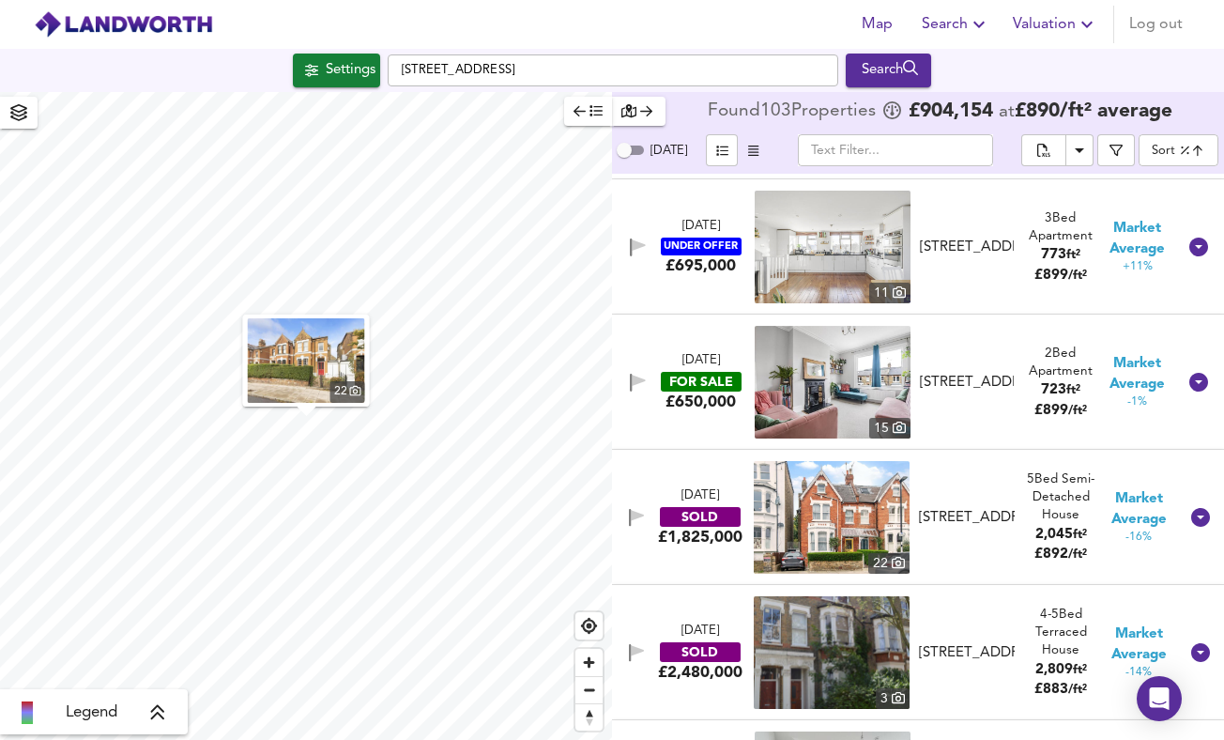
scroll to position [5412, 0]
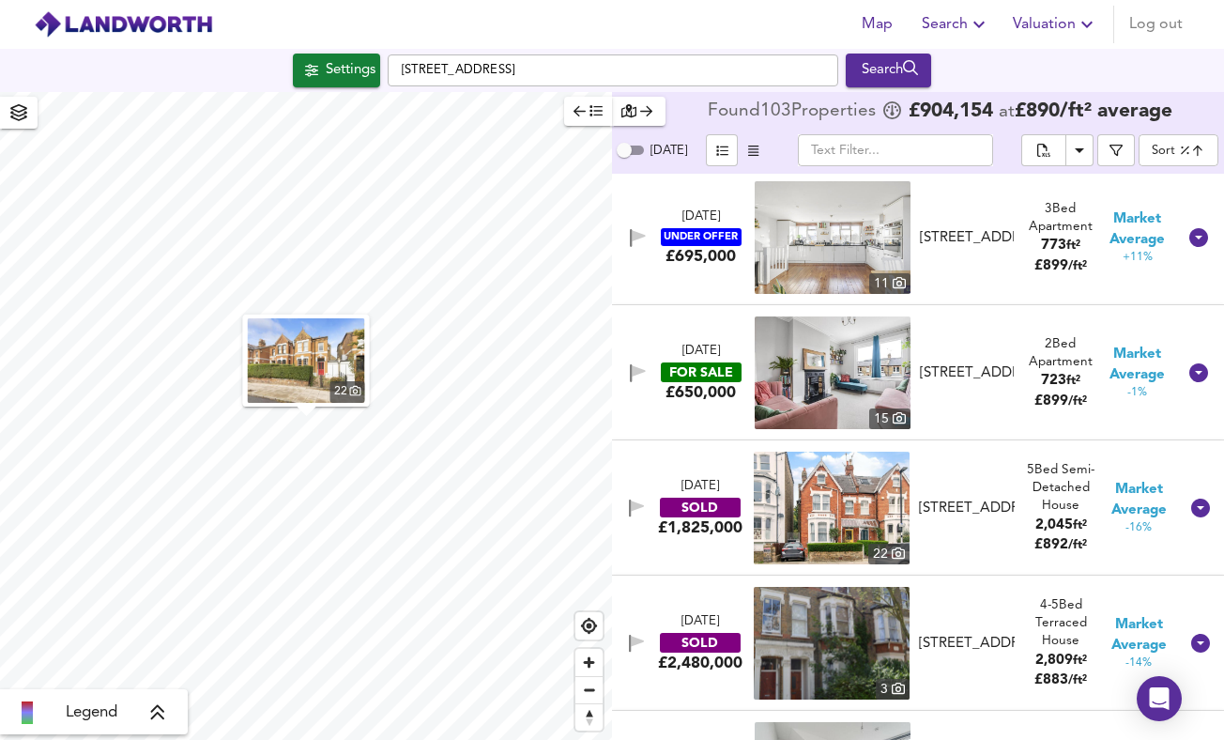
click at [842, 509] on img at bounding box center [832, 508] width 156 height 113
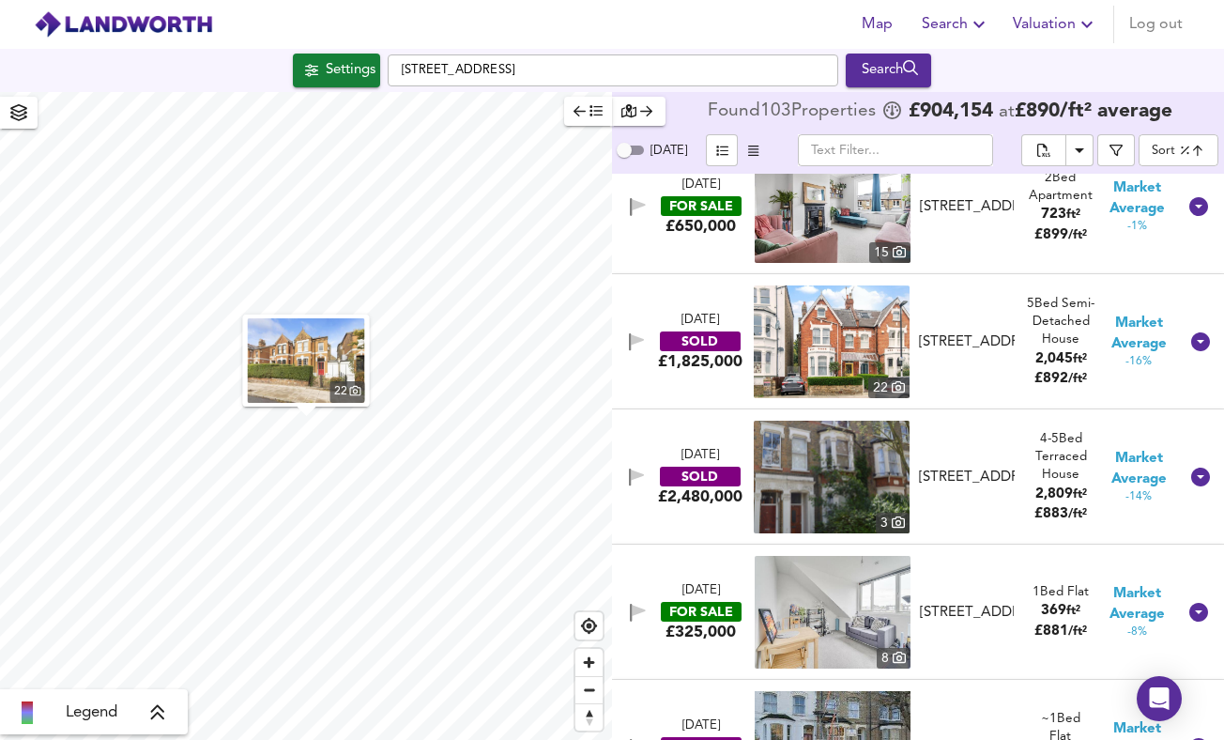
scroll to position [5579, 0]
click at [838, 478] on img at bounding box center [832, 476] width 156 height 113
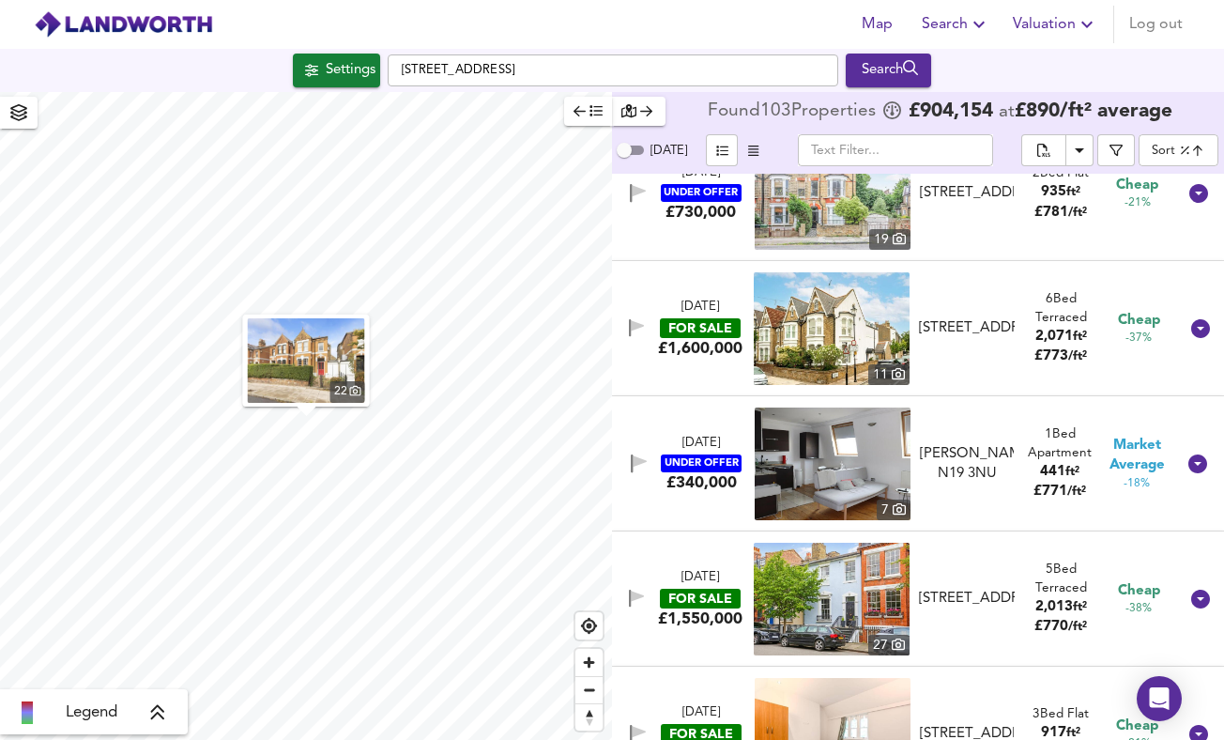
scroll to position [9145, 0]
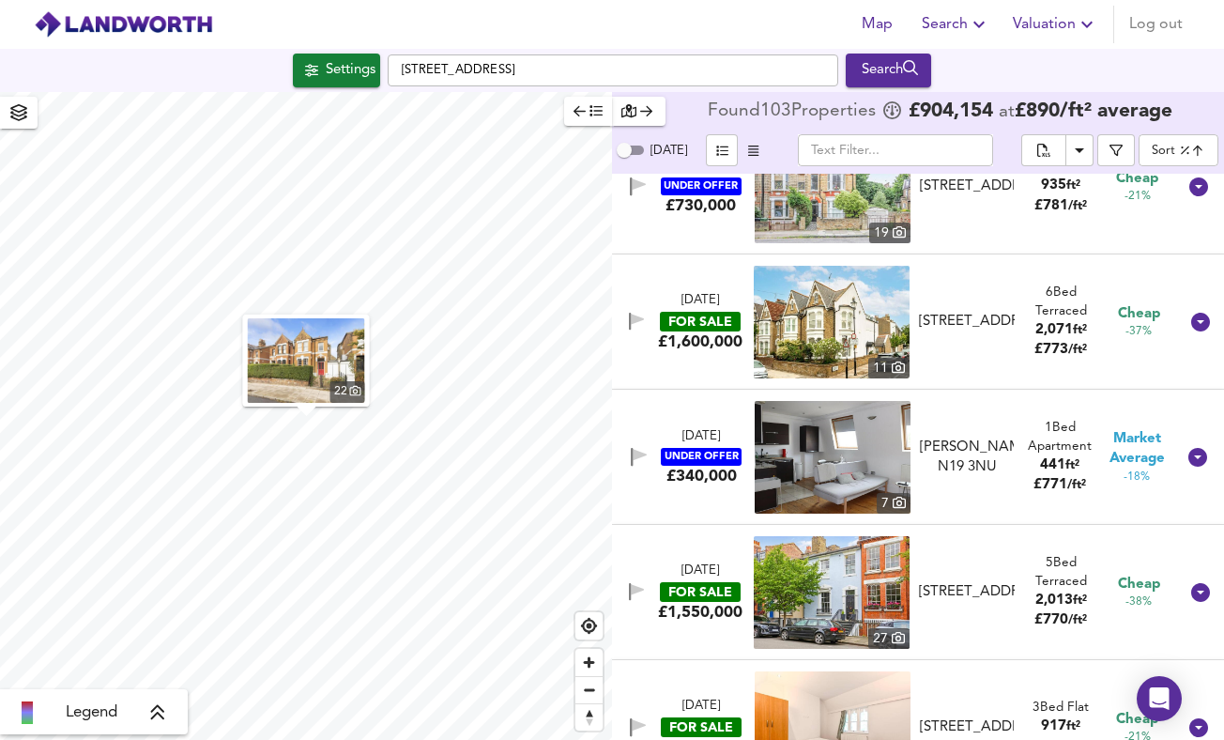
click at [841, 581] on img at bounding box center [832, 592] width 156 height 113
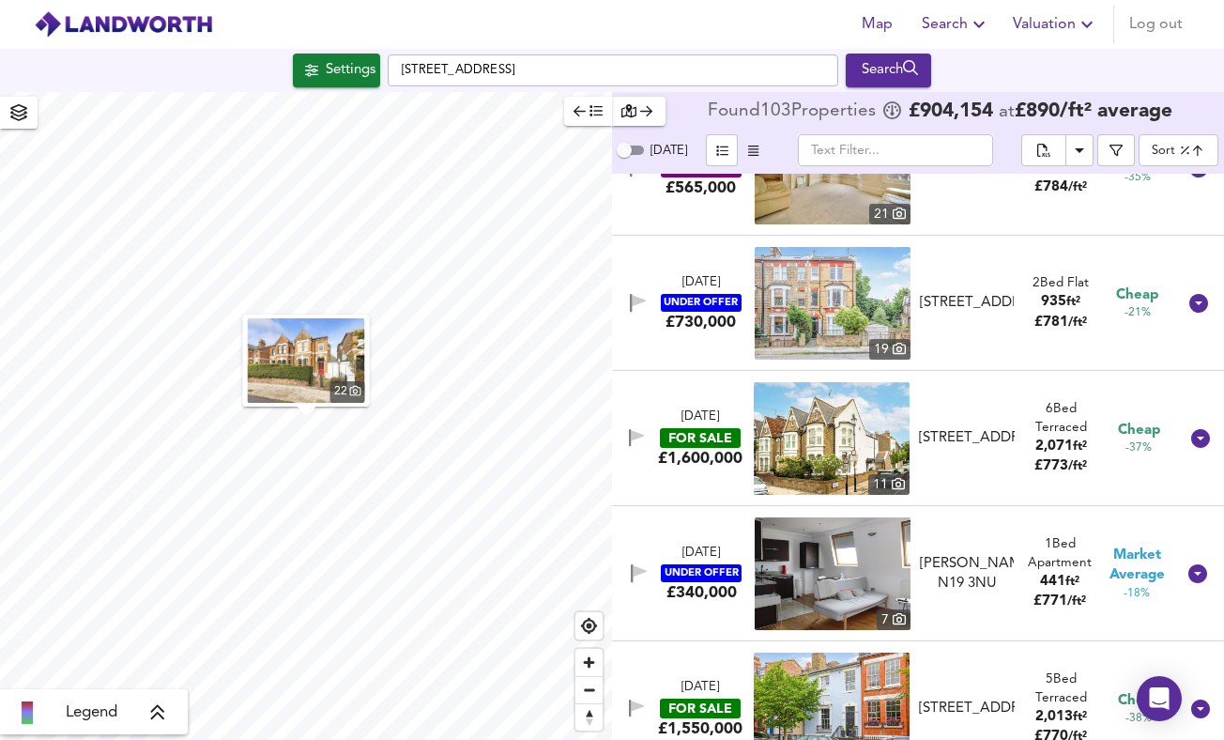
scroll to position [9029, 0]
click at [1041, 447] on span "2,071" at bounding box center [1055, 445] width 38 height 14
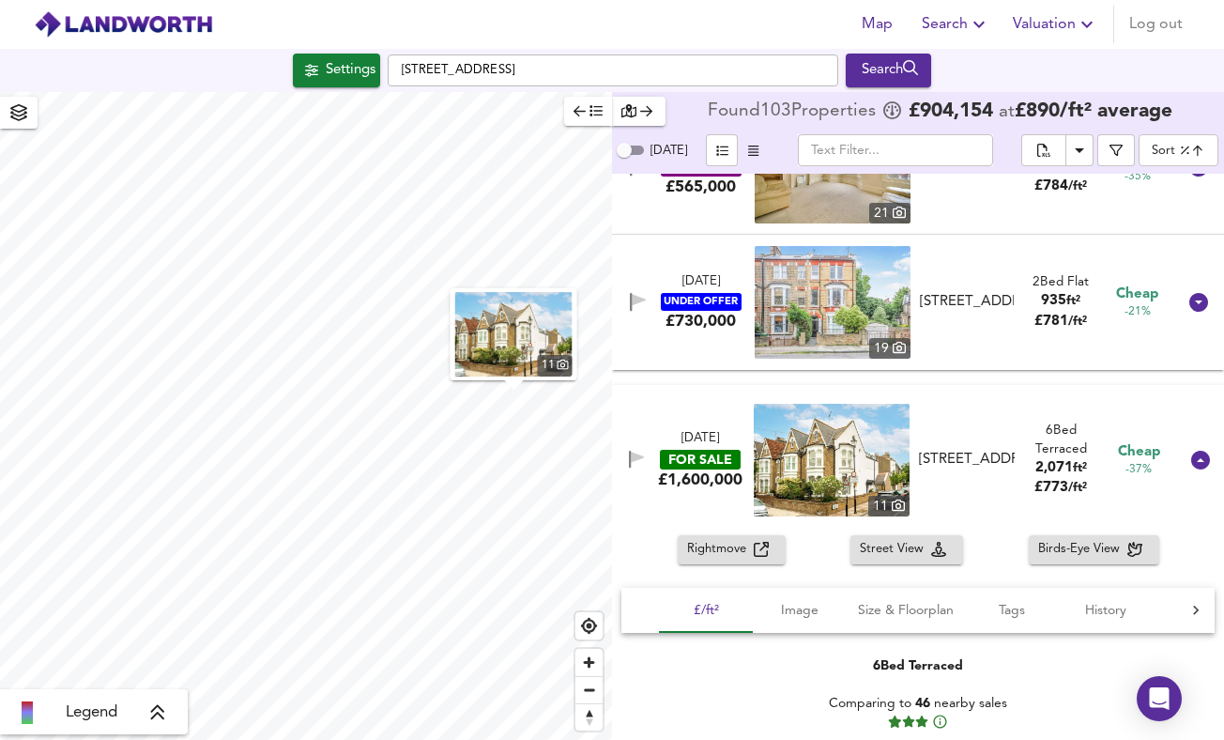
click at [841, 471] on img at bounding box center [832, 460] width 156 height 113
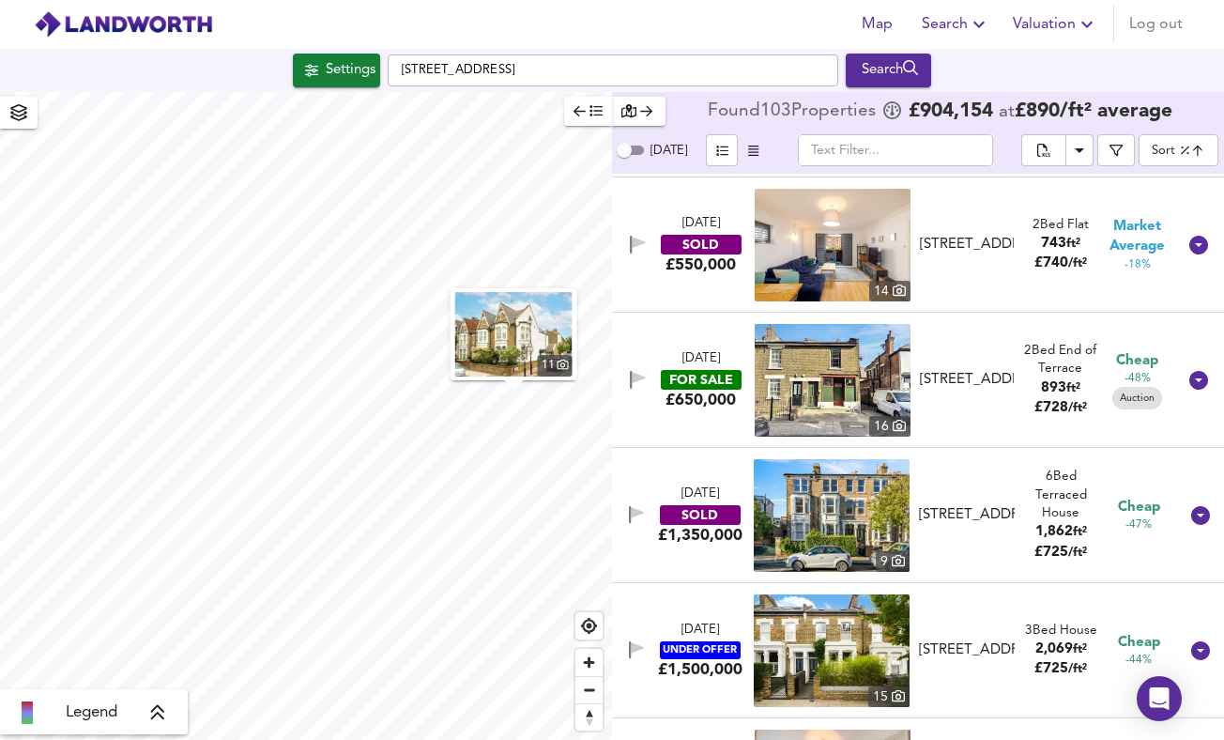
scroll to position [10580, 0]
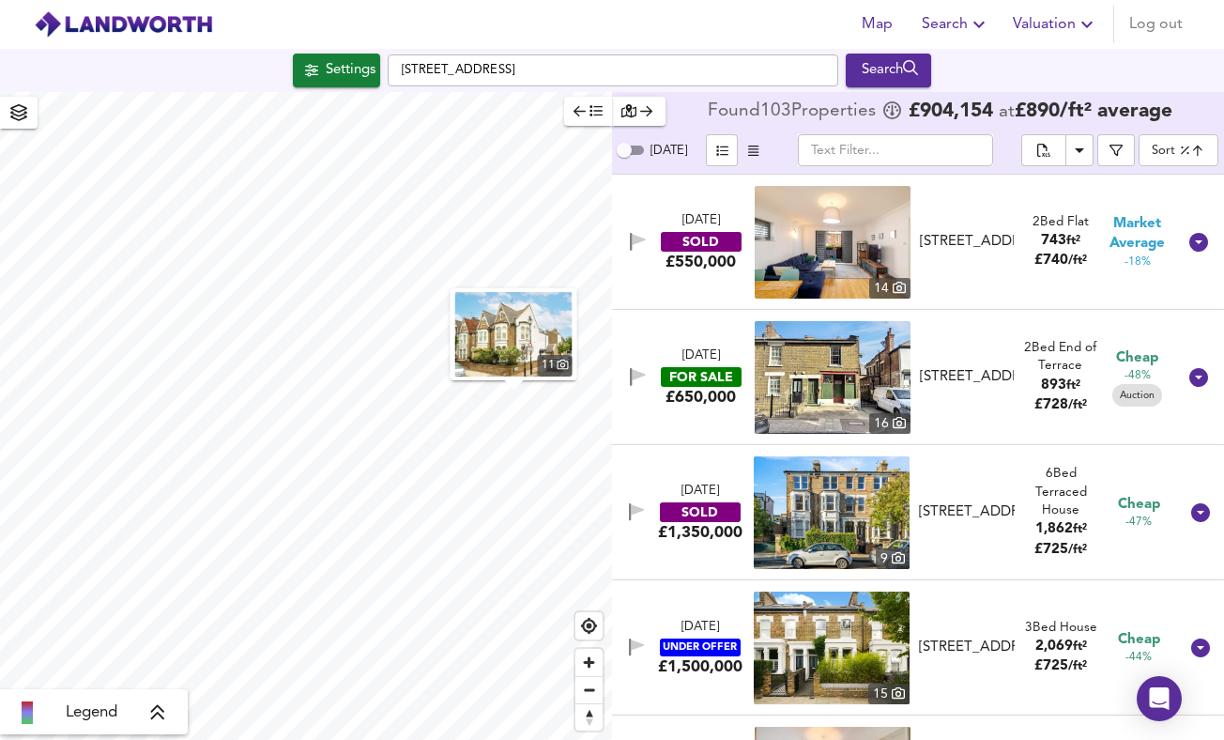
click at [833, 524] on img at bounding box center [832, 512] width 156 height 113
click at [713, 502] on div "SOLD" at bounding box center [700, 512] width 81 height 20
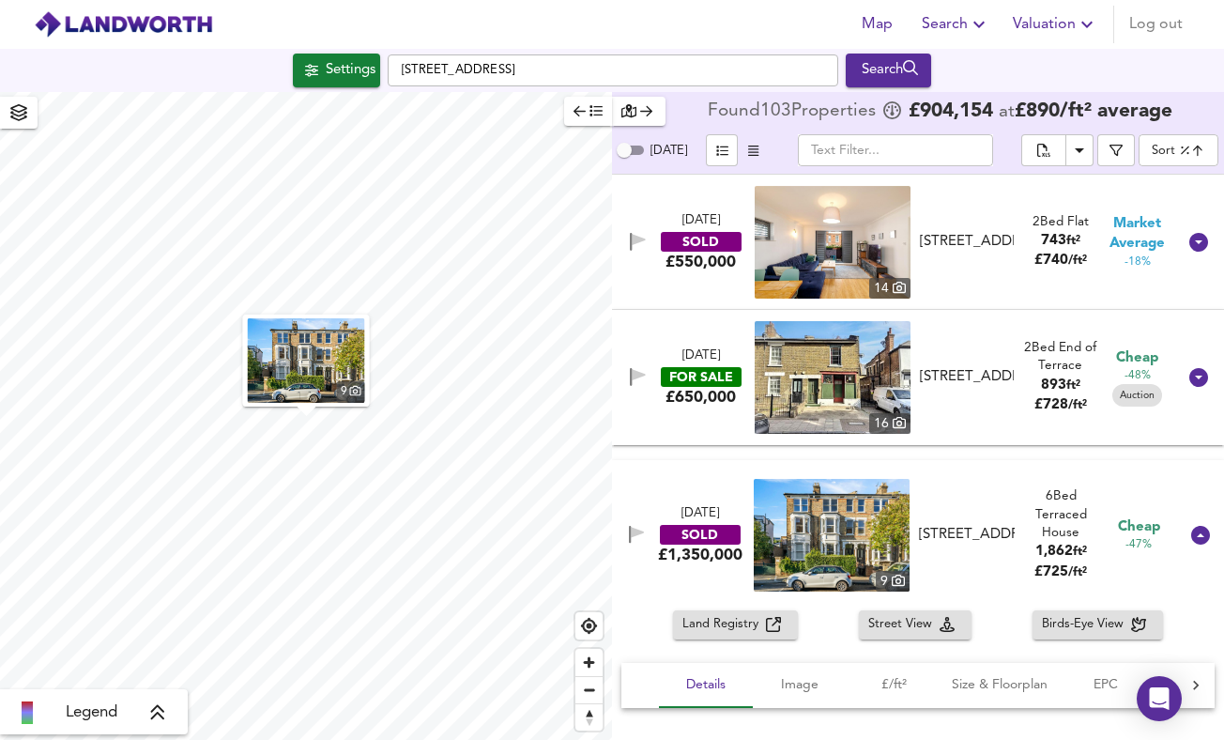
click at [793, 519] on img at bounding box center [832, 535] width 156 height 113
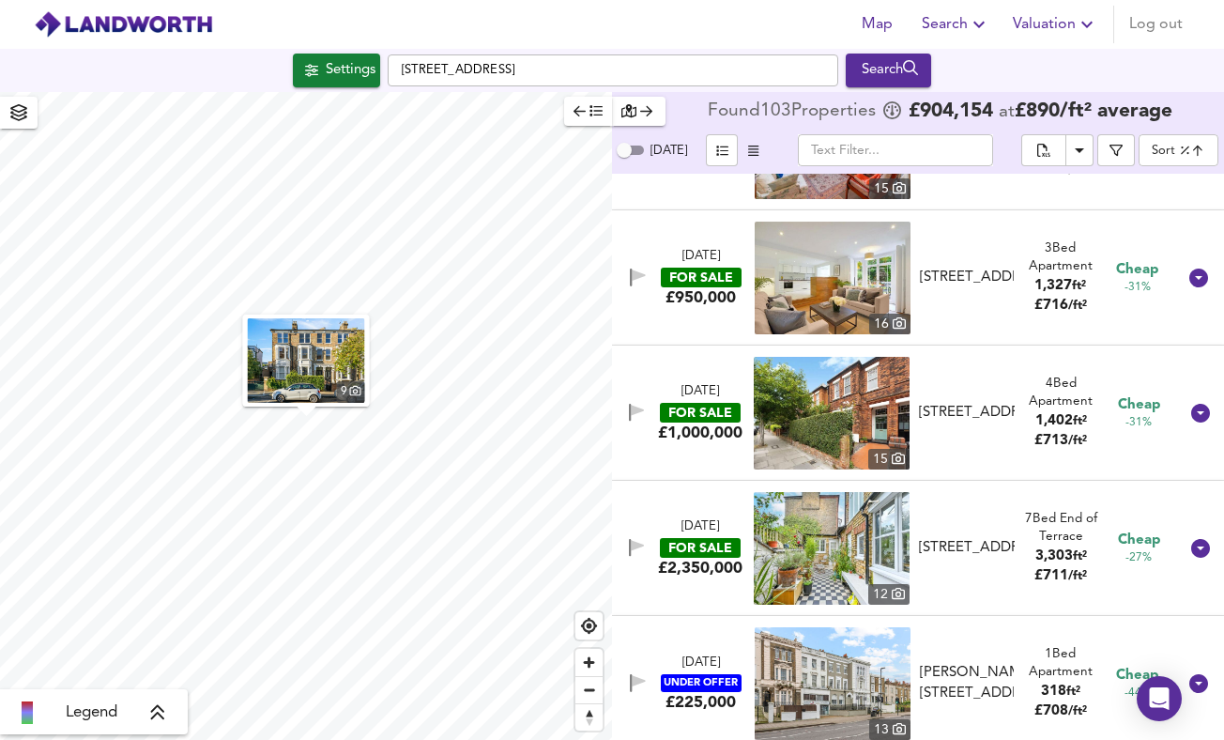
scroll to position [11755, 0]
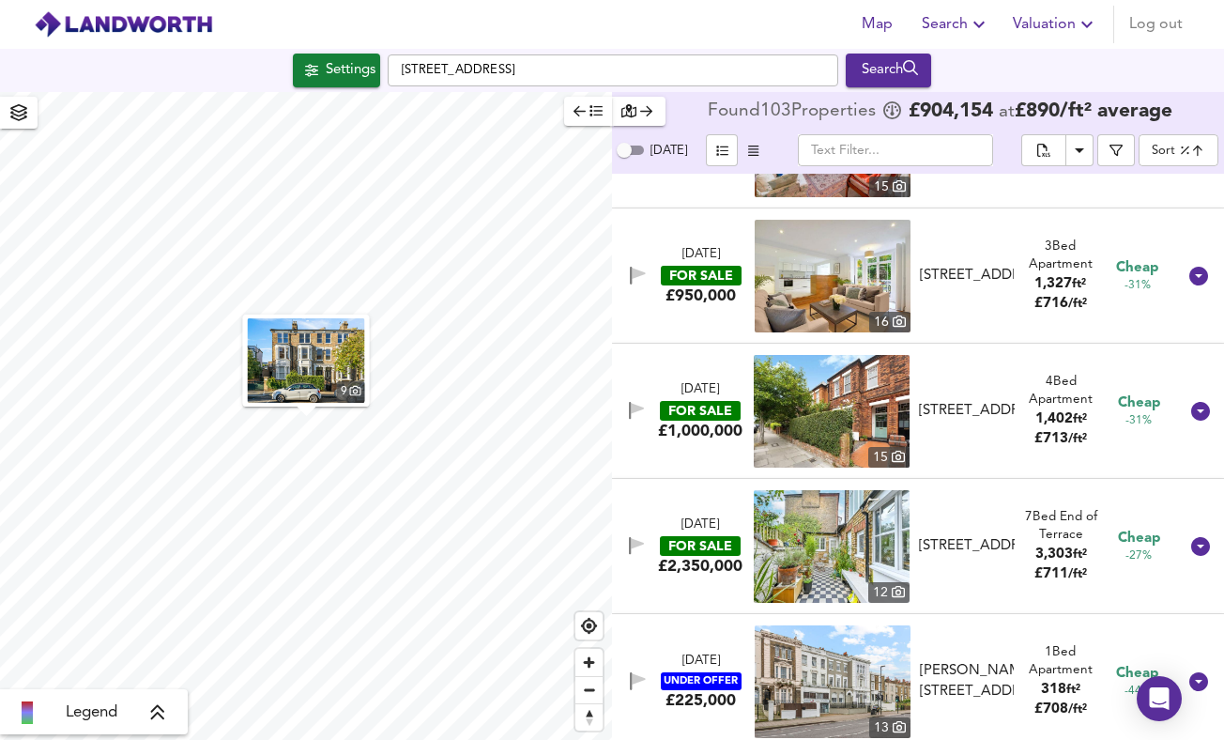
click at [854, 535] on img at bounding box center [832, 546] width 156 height 113
